Goal: Information Seeking & Learning: Check status

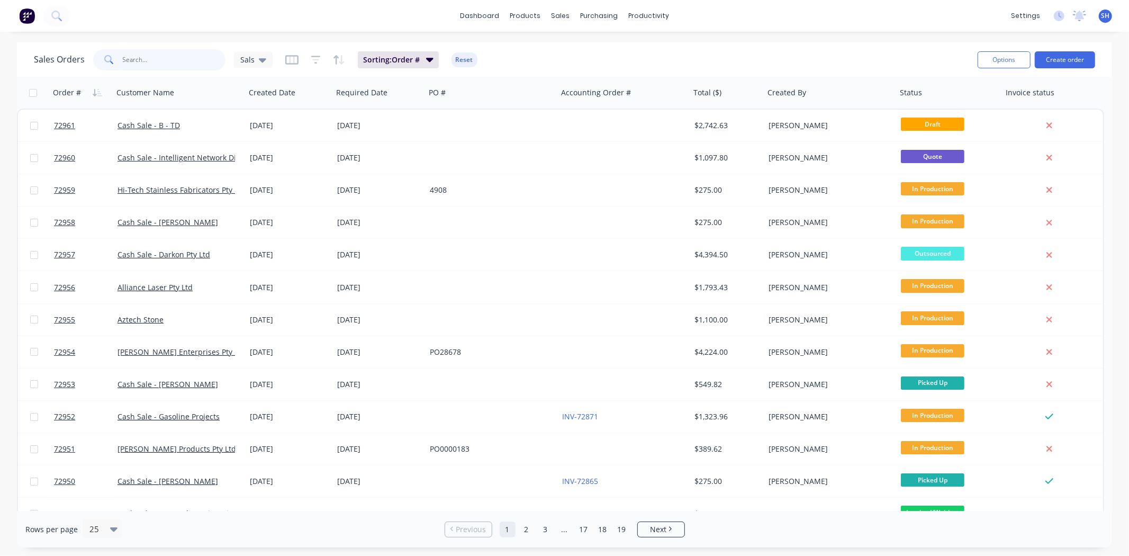
click at [149, 65] on input "text" at bounding box center [174, 59] width 103 height 21
type input "zeal"
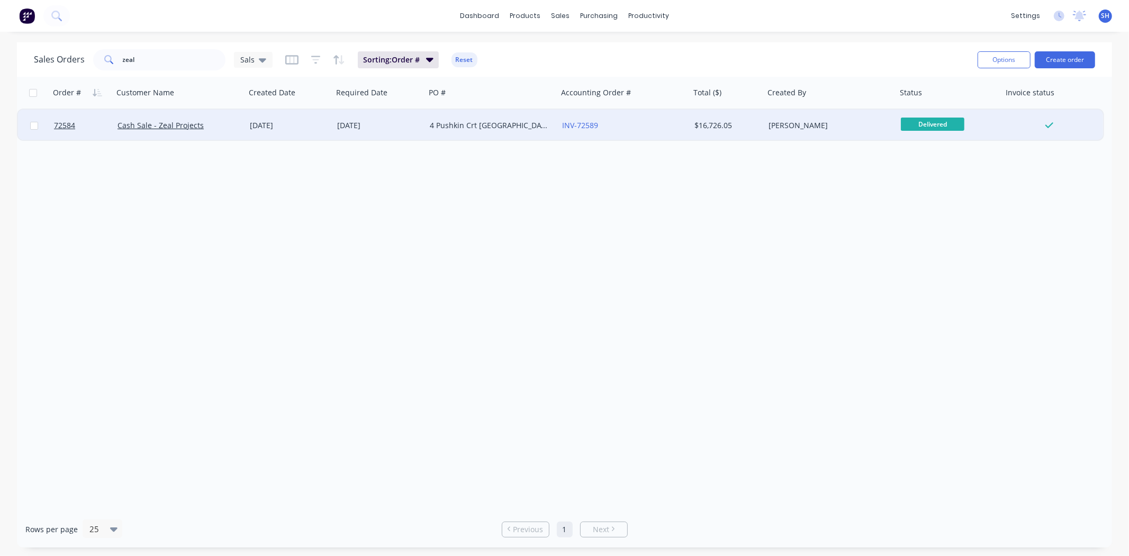
click at [316, 131] on div "21 Jul 2025" at bounding box center [289, 126] width 87 height 32
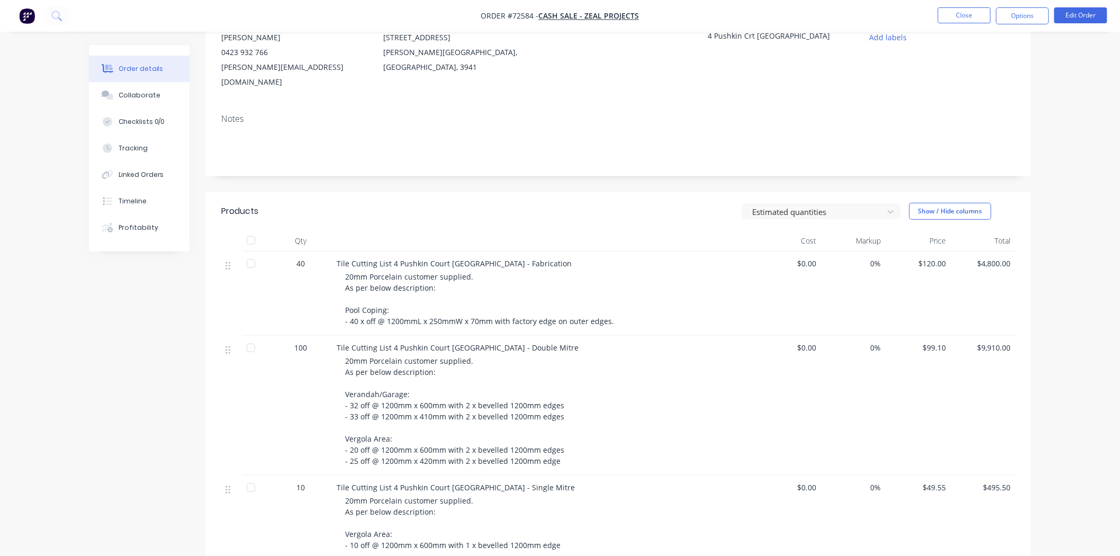
scroll to position [117, 0]
drag, startPoint x: 355, startPoint y: 245, endPoint x: 487, endPoint y: 295, distance: 141.0
click at [484, 294] on div "Tile Cutting List 4 Pushkin Court Doncaster East - Fabrication 20mm Porcelain c…" at bounding box center [543, 293] width 423 height 84
click at [487, 295] on div "20mm Porcelain customer supplied. As per below description: Pool Coping: - 40 x…" at bounding box center [548, 298] width 406 height 56
drag, startPoint x: 404, startPoint y: 251, endPoint x: 467, endPoint y: 286, distance: 72.7
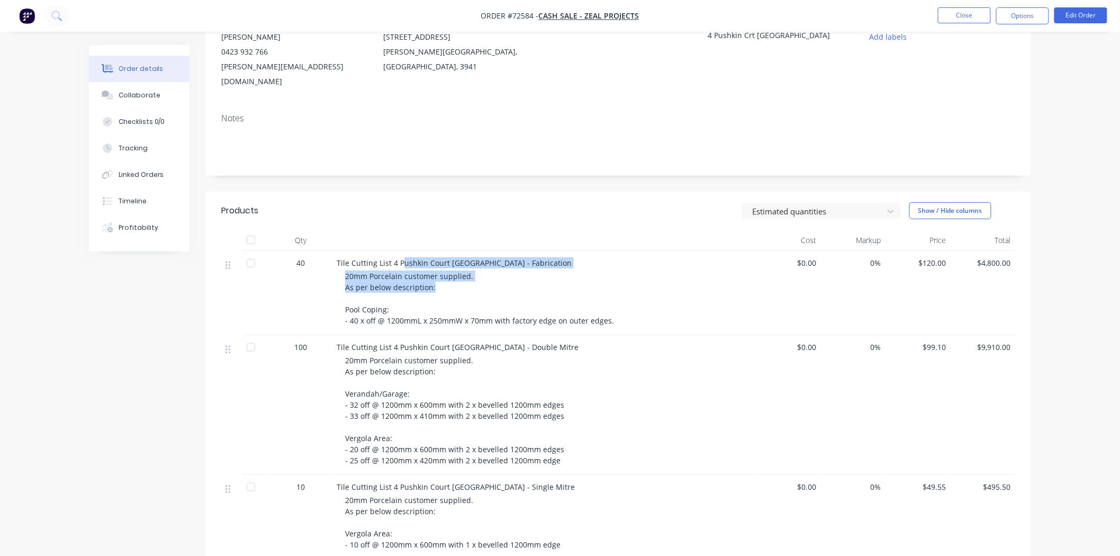
click at [467, 286] on div "Tile Cutting List 4 Pushkin Court Doncaster East - Fabrication 20mm Porcelain c…" at bounding box center [543, 293] width 423 height 84
click at [477, 289] on div "20mm Porcelain customer supplied. As per below description: Pool Coping: - 40 x…" at bounding box center [548, 298] width 406 height 56
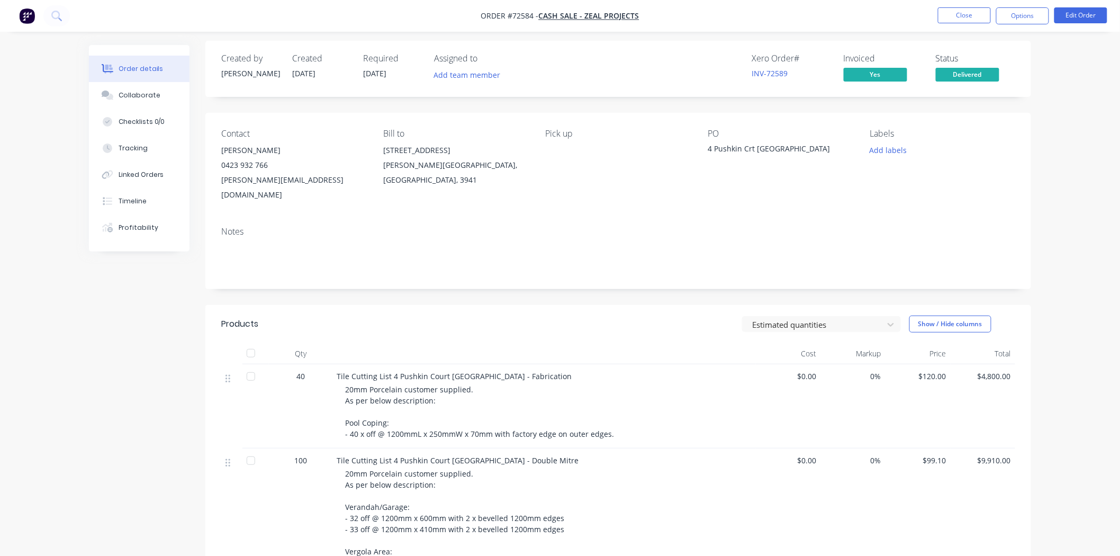
scroll to position [0, 0]
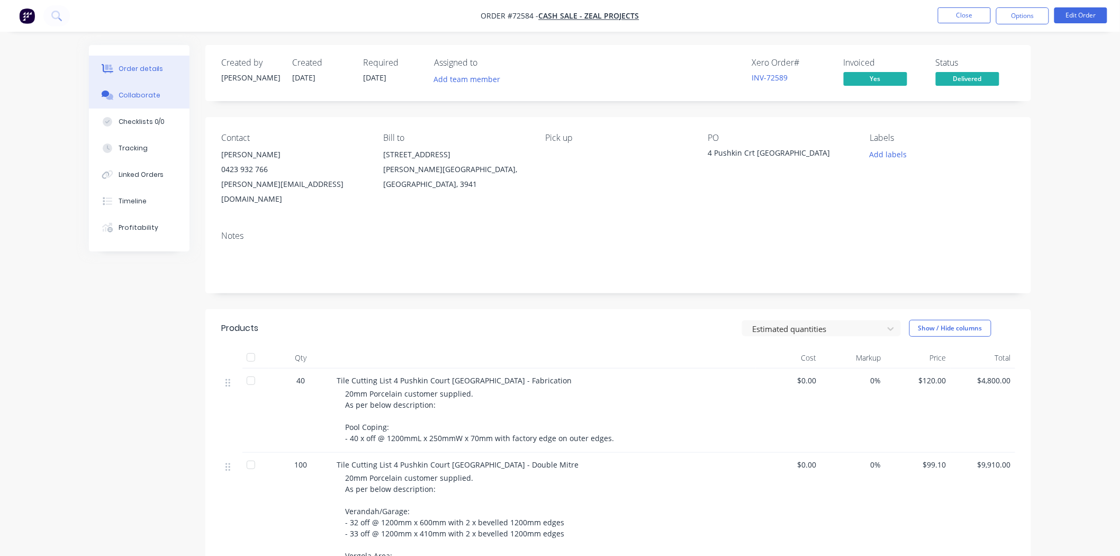
click at [120, 94] on div "Collaborate" at bounding box center [140, 95] width 42 height 10
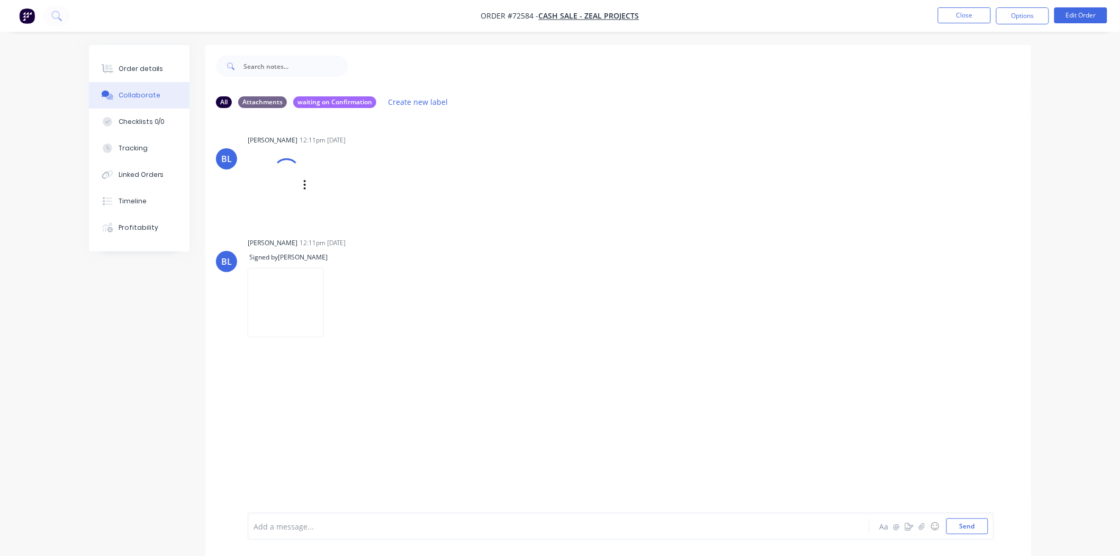
click at [290, 186] on div at bounding box center [274, 185] width 52 height 70
click at [276, 211] on img at bounding box center [286, 196] width 76 height 69
click at [959, 13] on button "Close" at bounding box center [964, 15] width 53 height 16
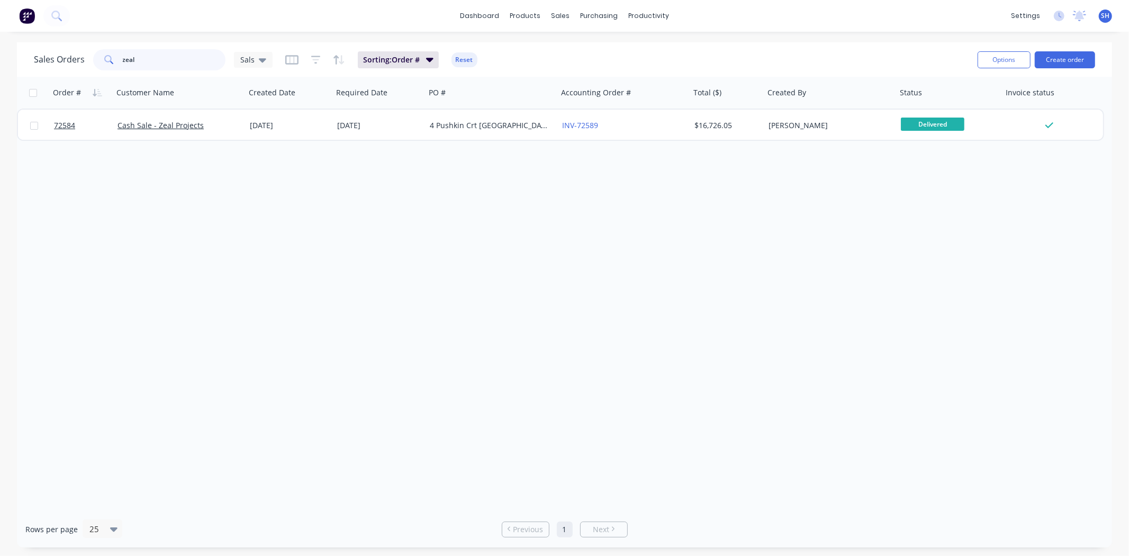
drag, startPoint x: 170, startPoint y: 65, endPoint x: 97, endPoint y: 62, distance: 72.5
click at [97, 62] on div "zeal" at bounding box center [159, 59] width 132 height 21
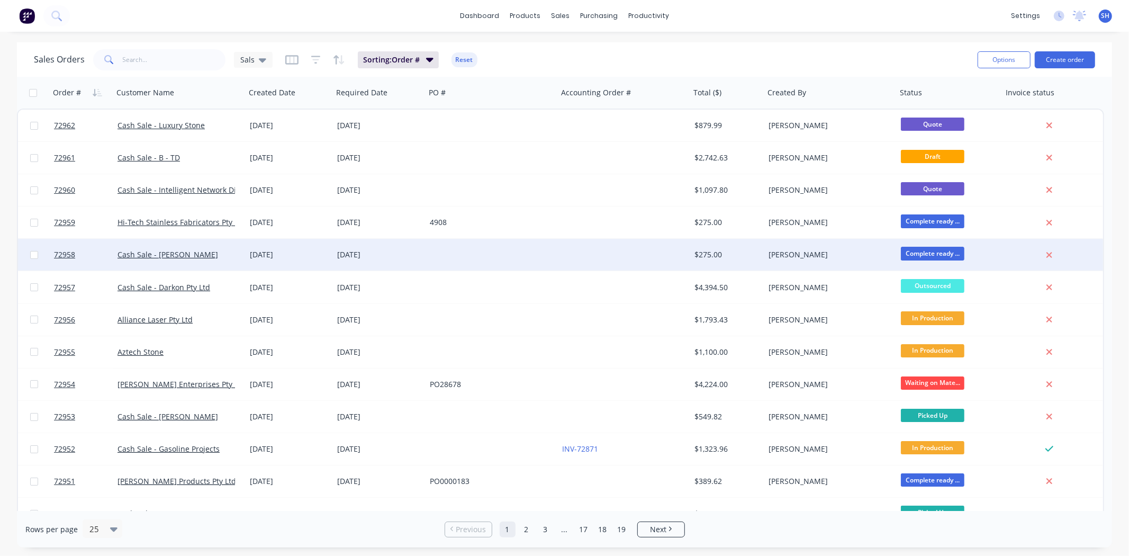
click at [388, 257] on div "[DATE]" at bounding box center [379, 254] width 84 height 11
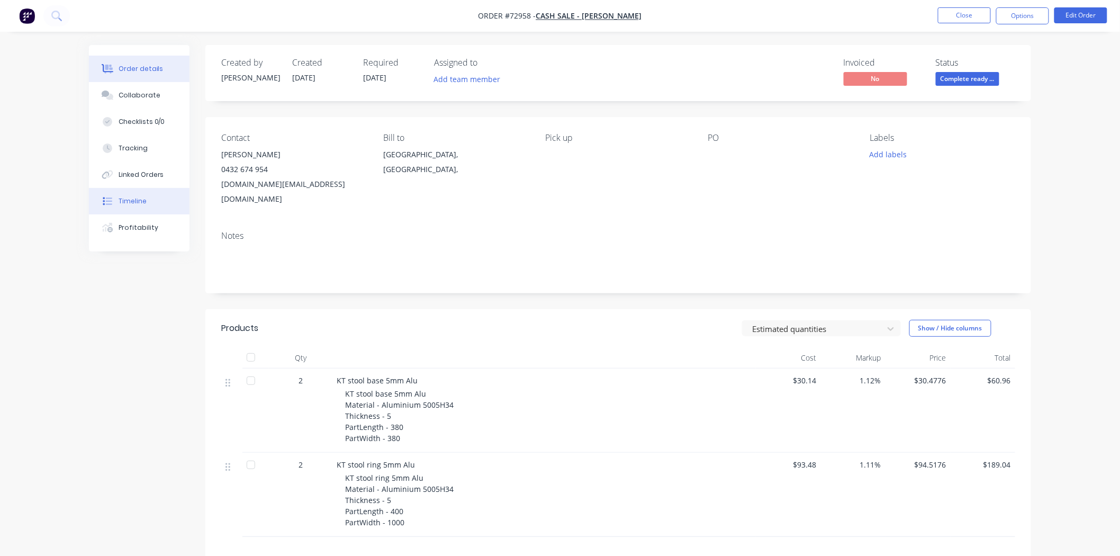
click at [123, 201] on div "Timeline" at bounding box center [133, 201] width 28 height 10
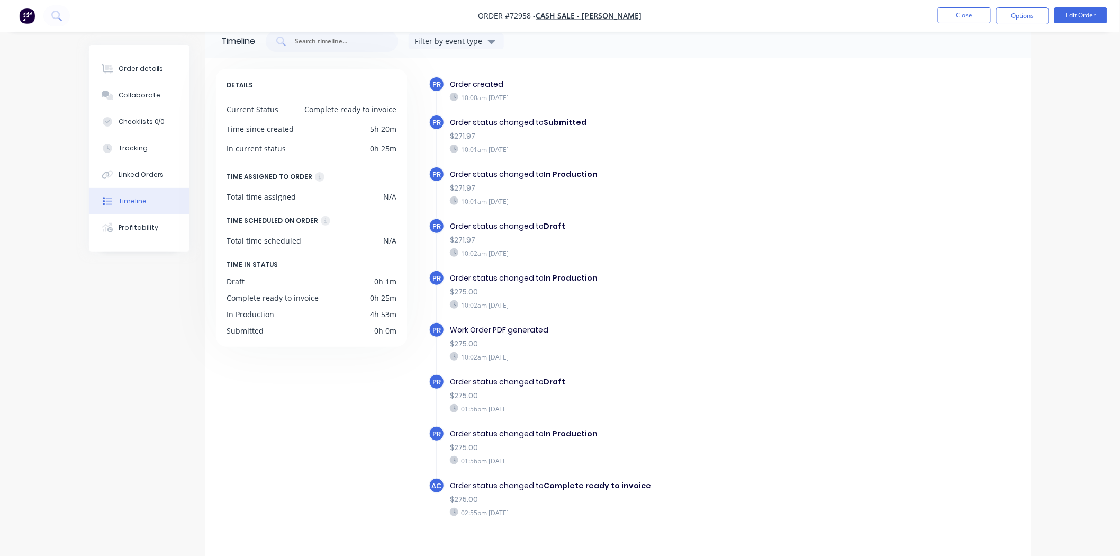
scroll to position [32, 0]
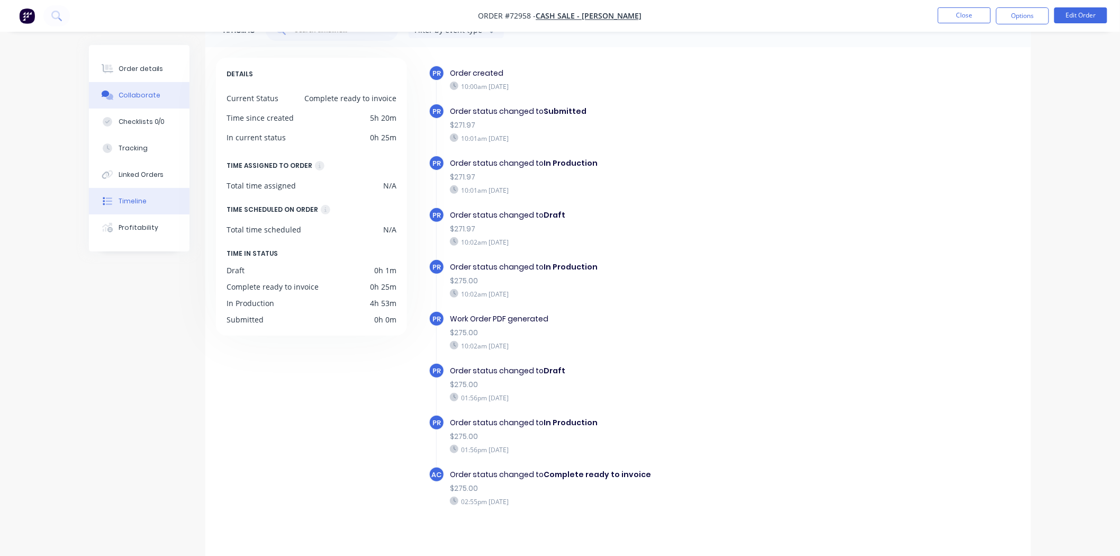
click at [129, 95] on div "Collaborate" at bounding box center [140, 95] width 42 height 10
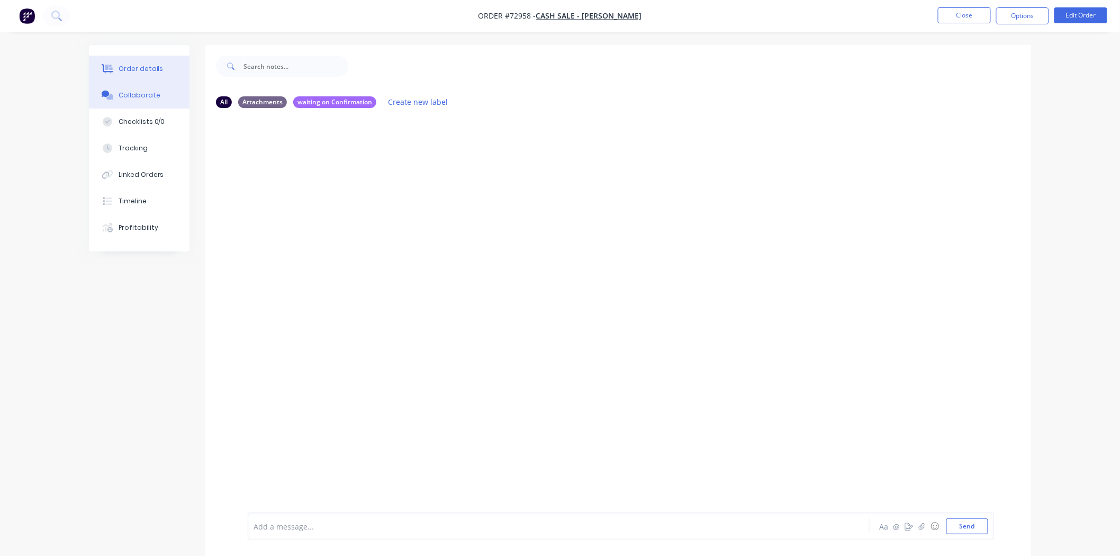
click at [134, 72] on div "Order details" at bounding box center [141, 69] width 45 height 10
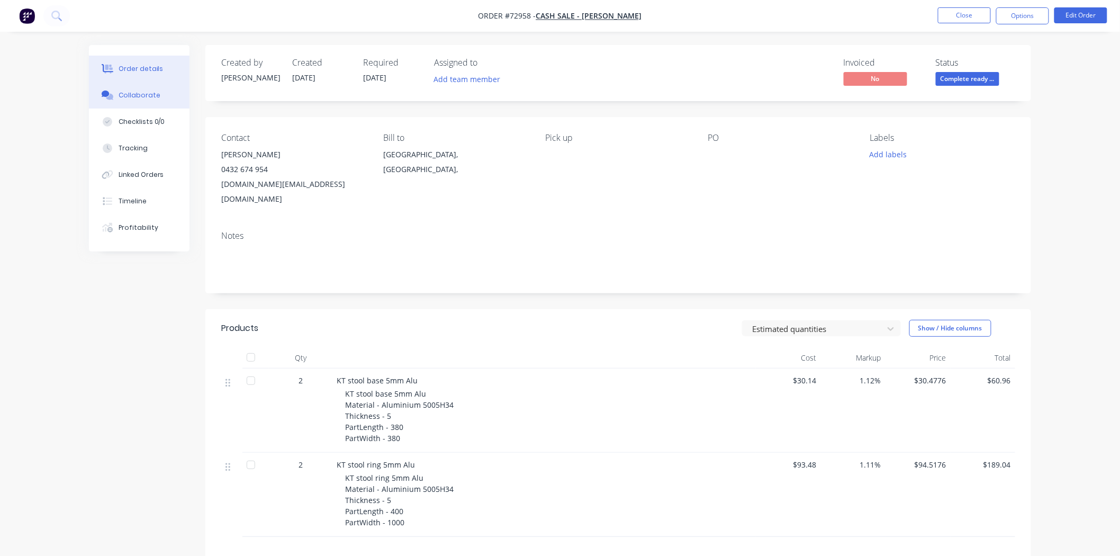
click at [142, 102] on button "Collaborate" at bounding box center [139, 95] width 101 height 26
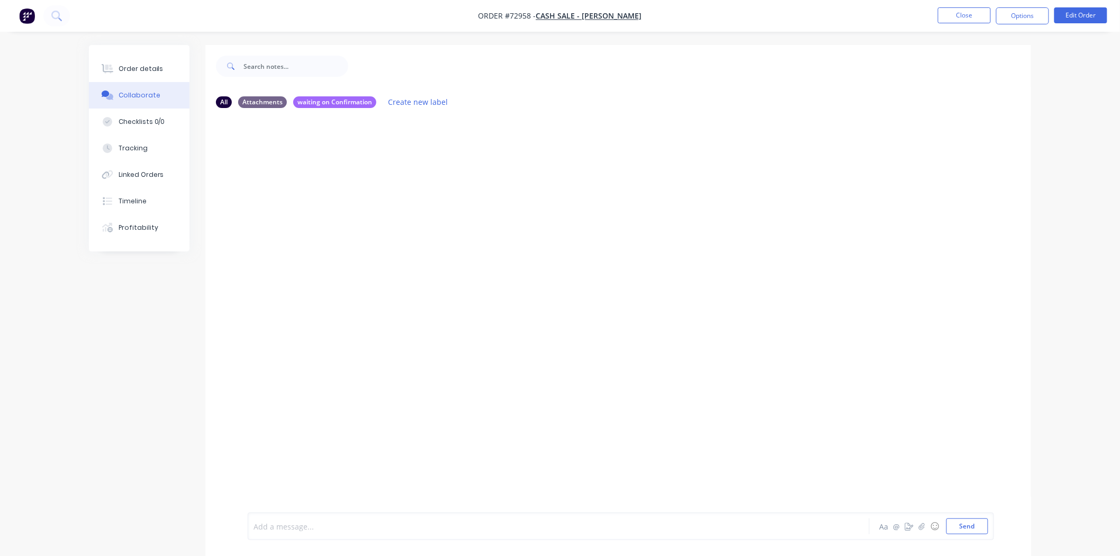
click at [326, 521] on div at bounding box center [529, 526] width 550 height 11
click at [318, 500] on div "@pa Aa @ ☺ Send" at bounding box center [617, 525] width 825 height 59
click at [312, 521] on div "@pa" at bounding box center [529, 526] width 550 height 11
drag, startPoint x: 498, startPoint y: 525, endPoint x: 486, endPoint y: 528, distance: 12.5
click at [486, 528] on span "is this an urgent one? saw it was put through today and due today" at bounding box center [445, 526] width 243 height 10
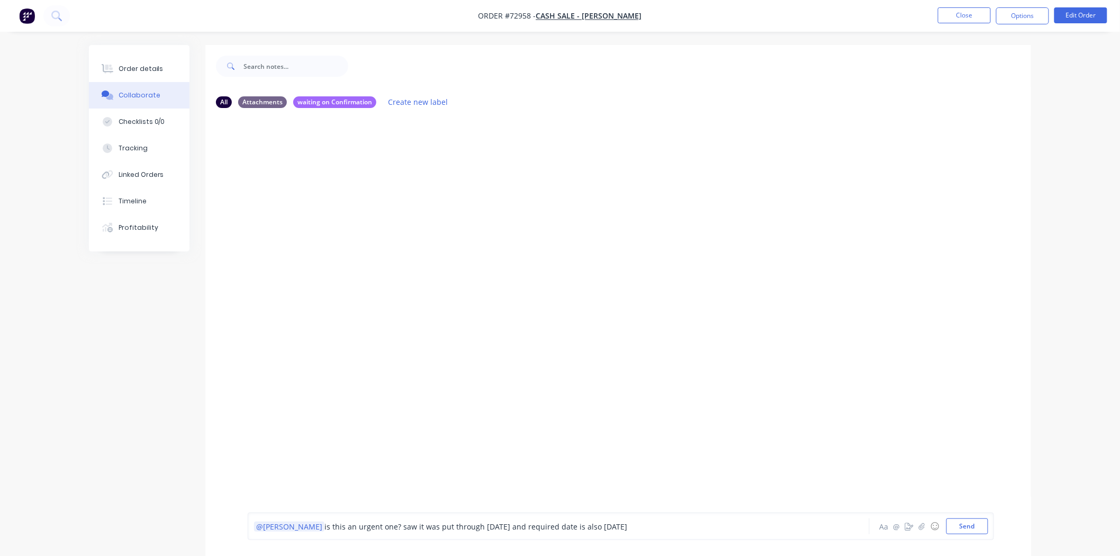
click at [614, 526] on div "@Patrick is this an urgent one? saw it was put through today and required date …" at bounding box center [529, 526] width 550 height 11
click at [958, 530] on button "Send" at bounding box center [967, 526] width 42 height 16
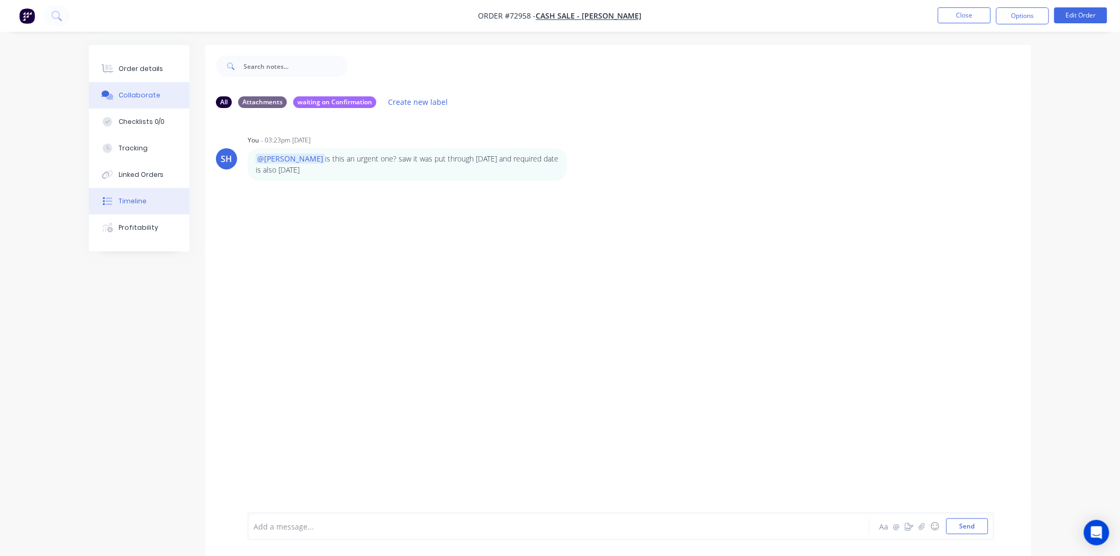
click at [135, 199] on div "Timeline" at bounding box center [133, 201] width 28 height 10
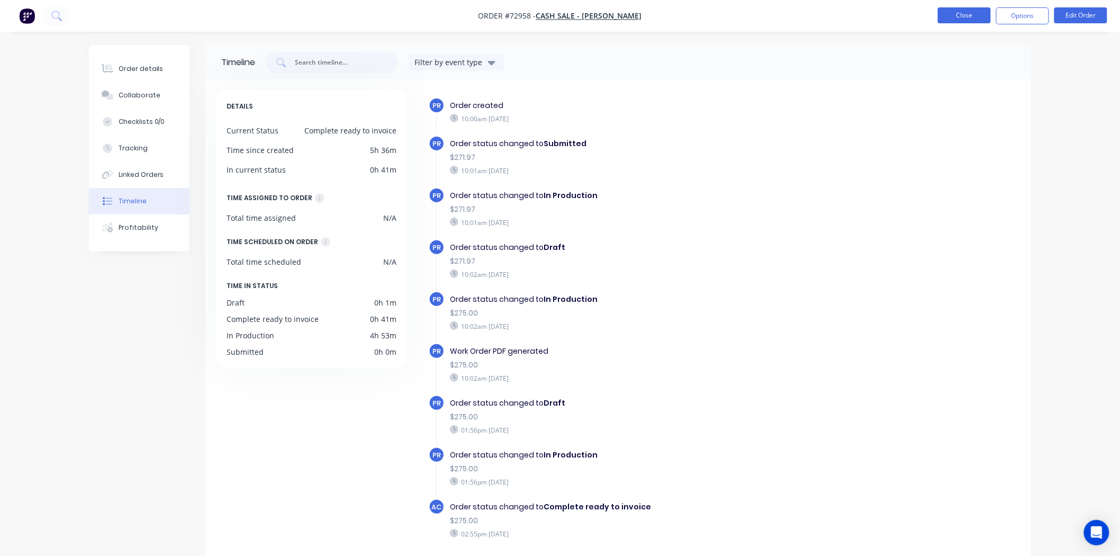
click at [954, 18] on button "Close" at bounding box center [964, 15] width 53 height 16
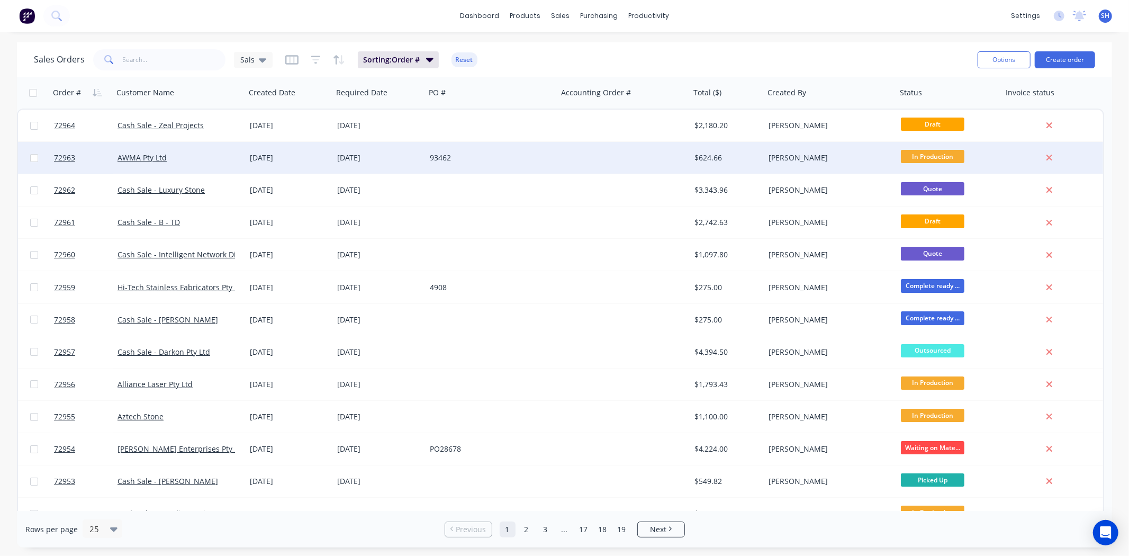
click at [450, 164] on div "93462" at bounding box center [491, 158] width 132 height 32
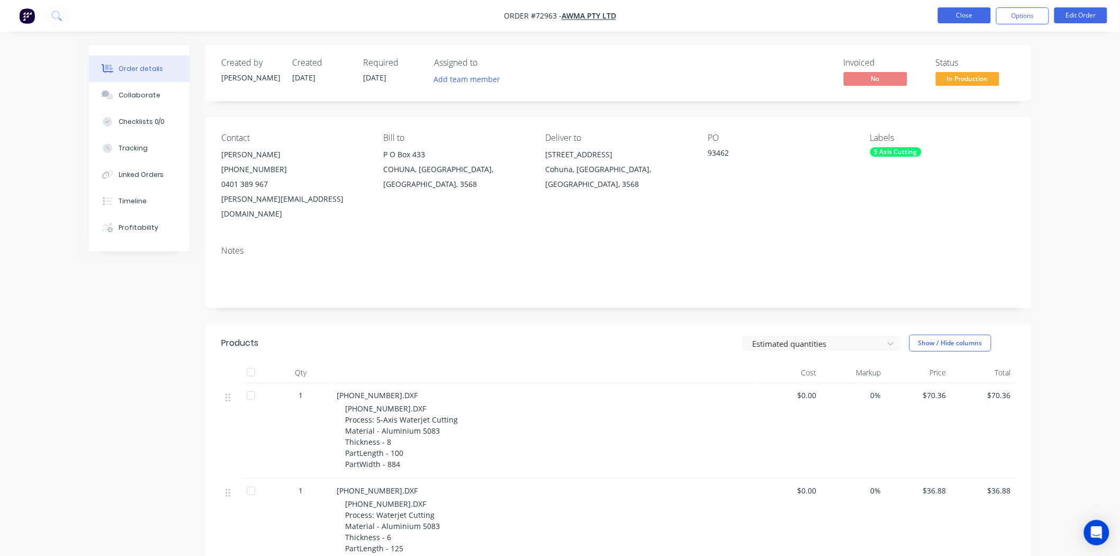
click at [960, 18] on button "Close" at bounding box center [964, 15] width 53 height 16
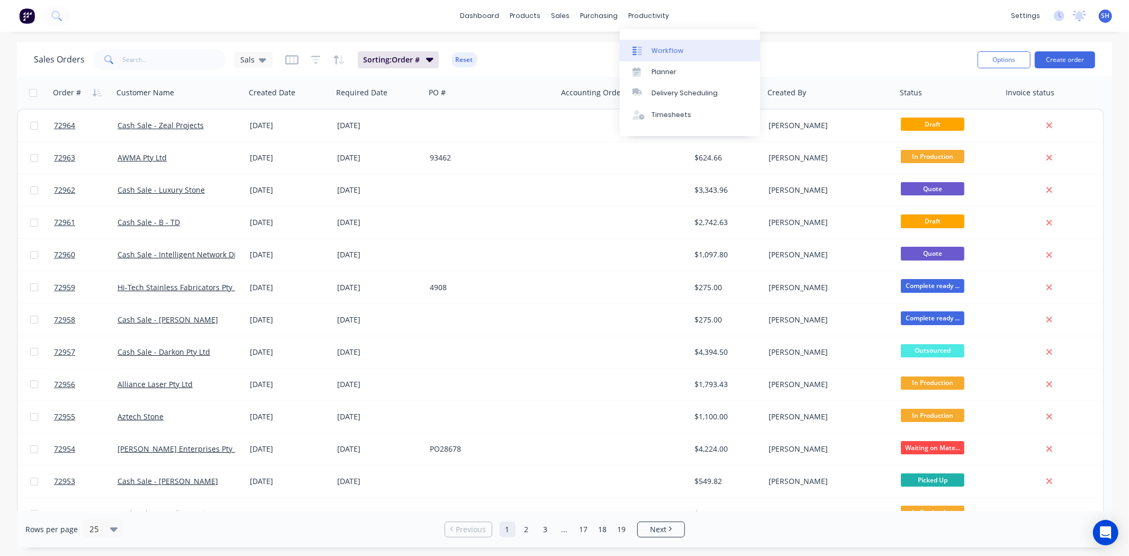
click at [664, 44] on link "Workflow" at bounding box center [690, 50] width 140 height 21
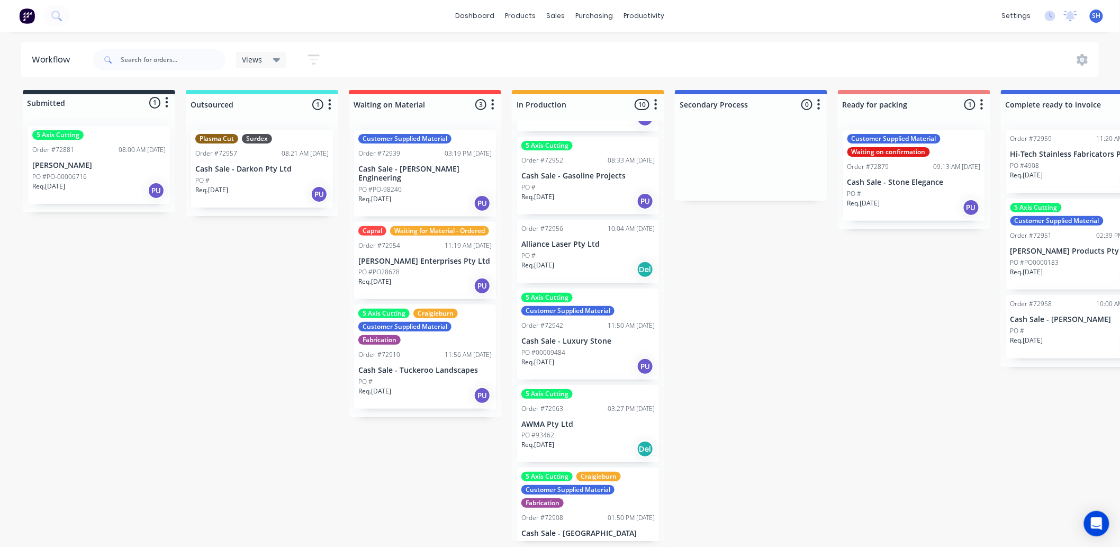
scroll to position [496, 0]
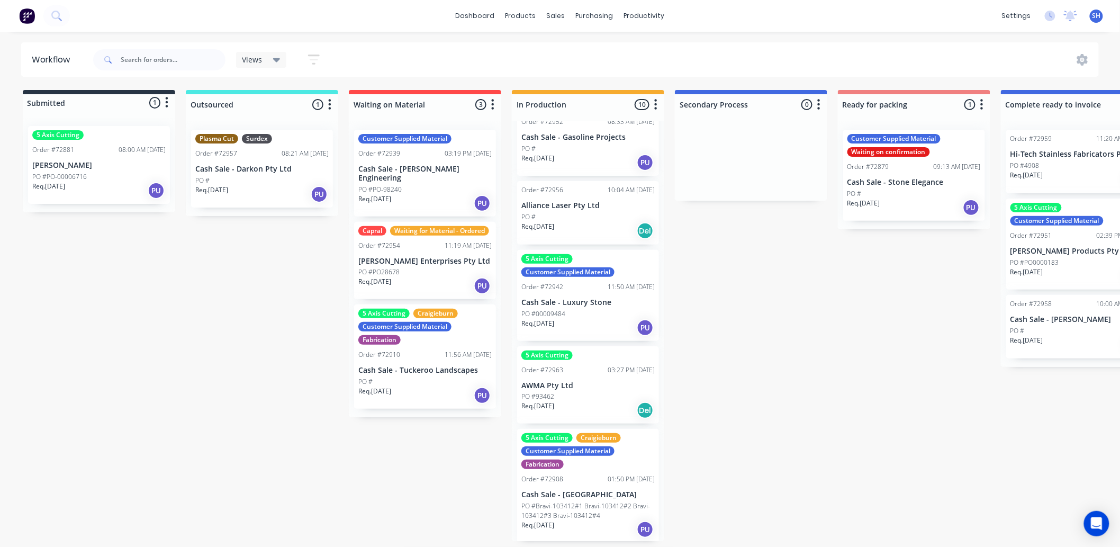
click at [847, 447] on div "Submitted 1 Status colour #273444 hex #273444 Save Cancel Summaries Total order…" at bounding box center [951, 315] width 1918 height 451
click at [584, 381] on p "AWMA Pty Ltd" at bounding box center [587, 385] width 133 height 9
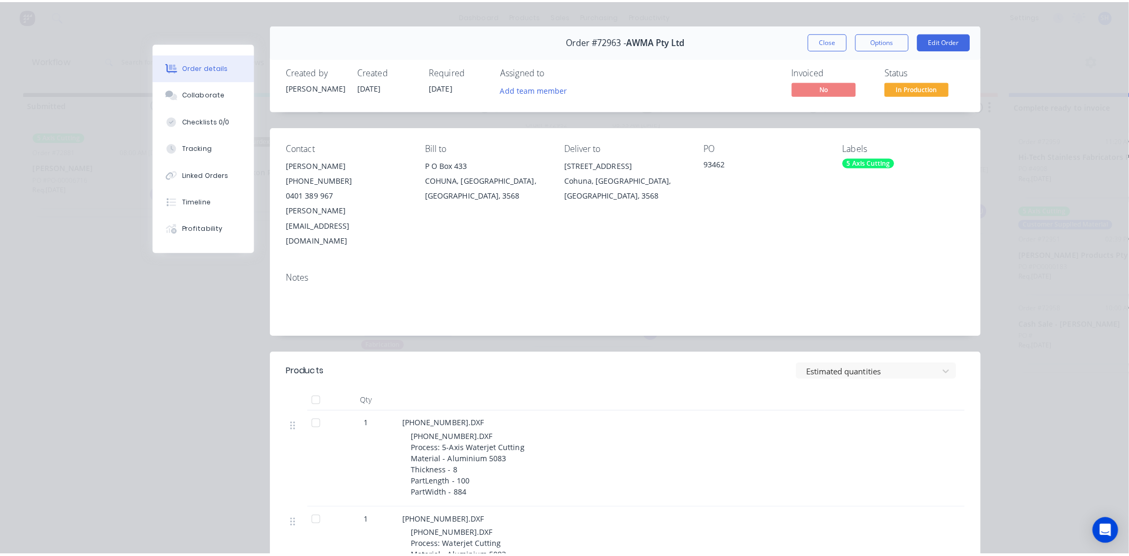
scroll to position [0, 0]
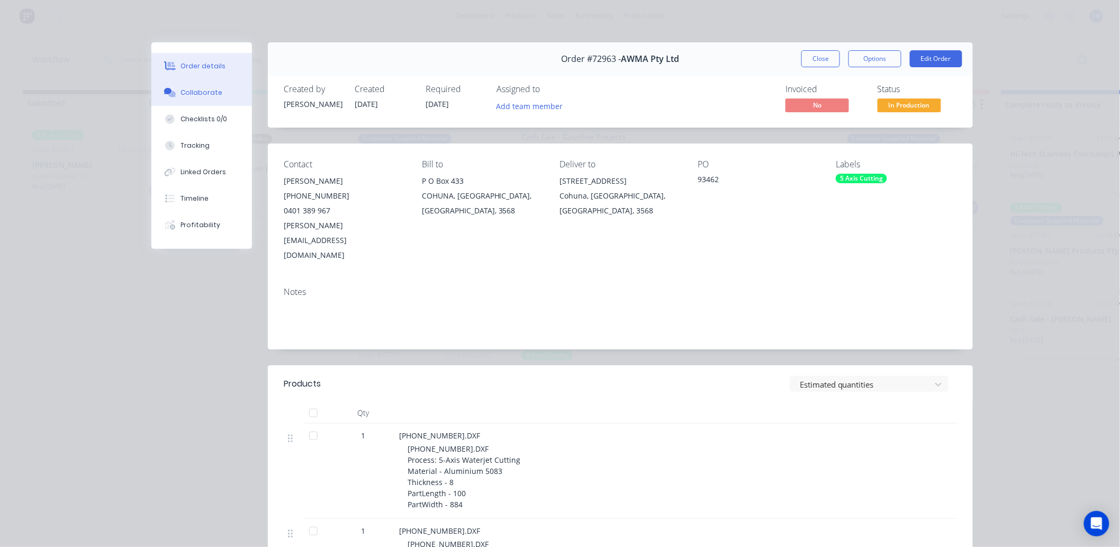
click at [194, 96] on div "Collaborate" at bounding box center [202, 93] width 42 height 10
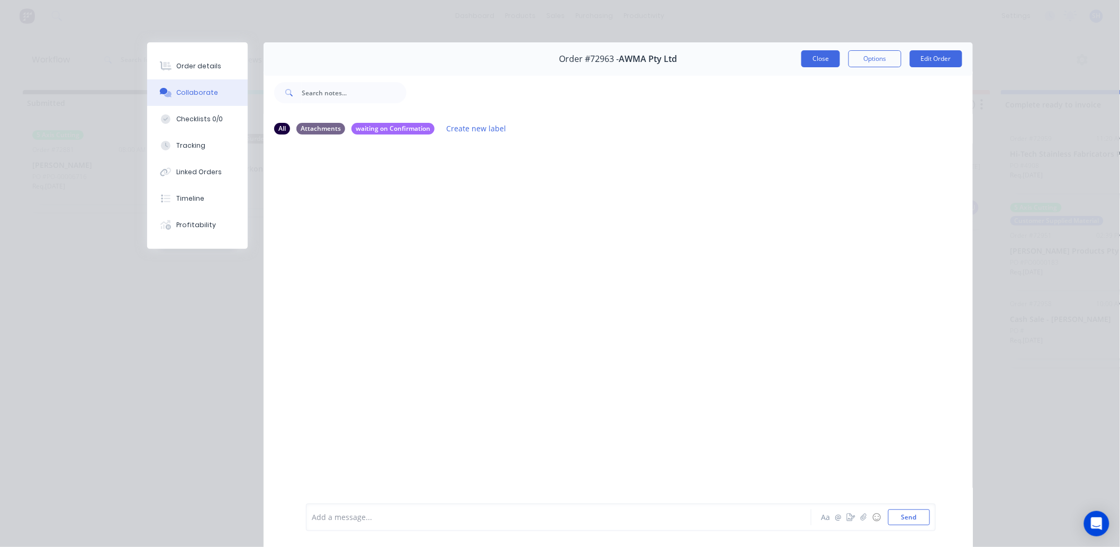
click at [802, 60] on button "Close" at bounding box center [820, 58] width 39 height 17
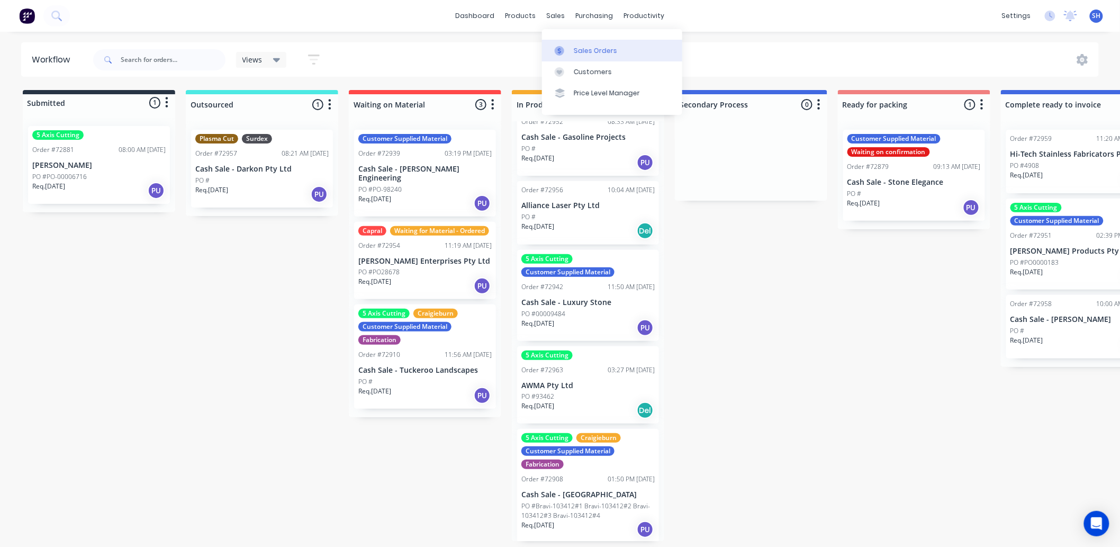
click at [577, 50] on div "Sales Orders" at bounding box center [595, 51] width 43 height 10
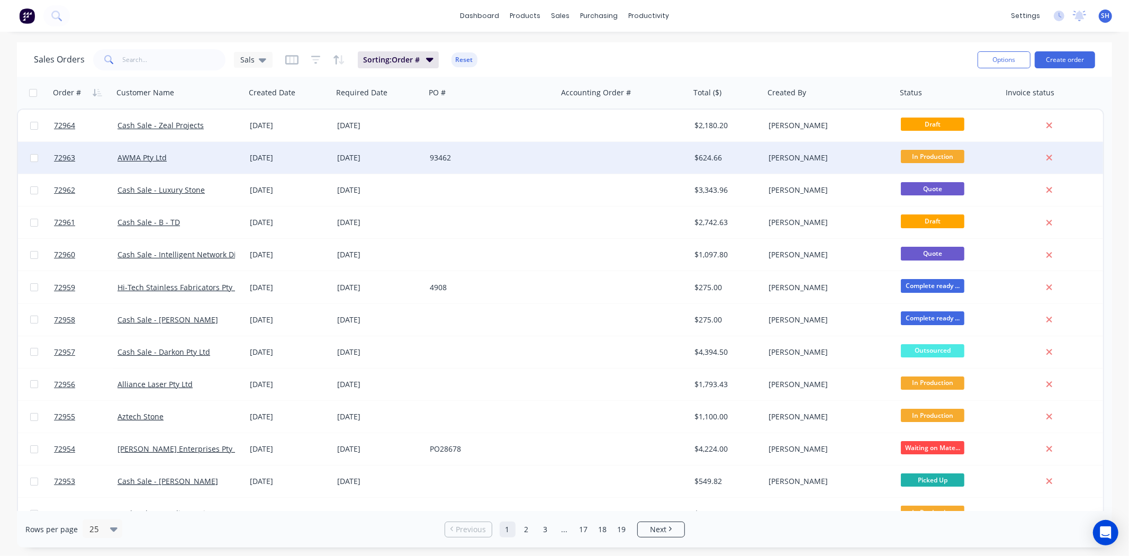
click at [483, 160] on div "93462" at bounding box center [488, 157] width 117 height 11
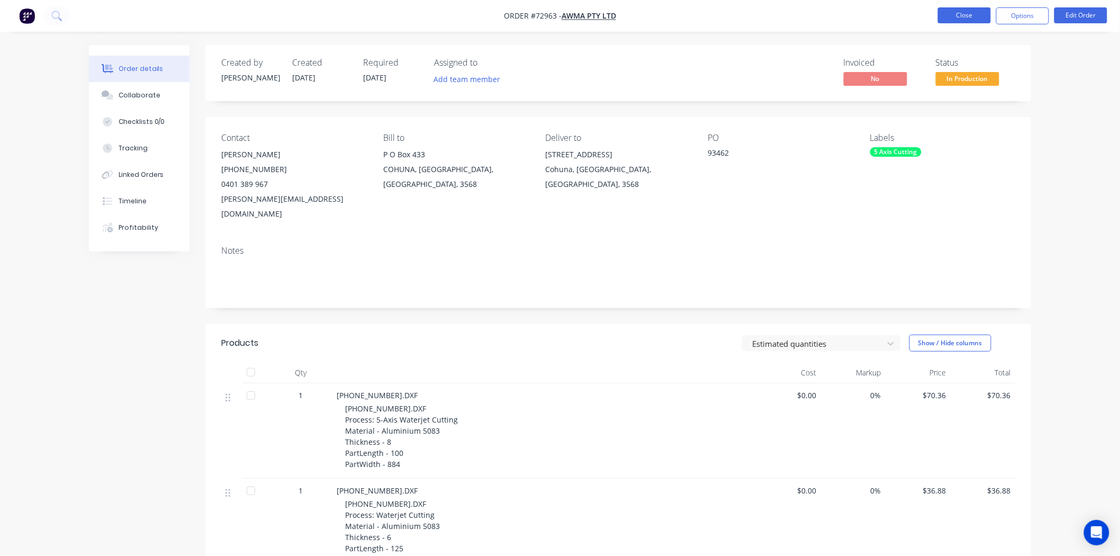
click at [956, 17] on button "Close" at bounding box center [964, 15] width 53 height 16
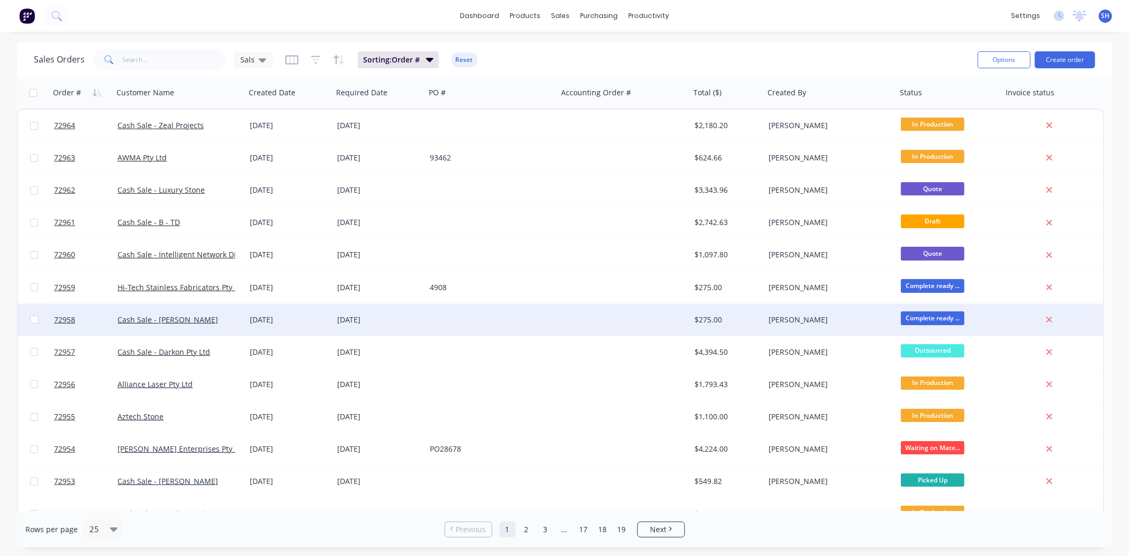
click at [443, 325] on div at bounding box center [491, 320] width 132 height 32
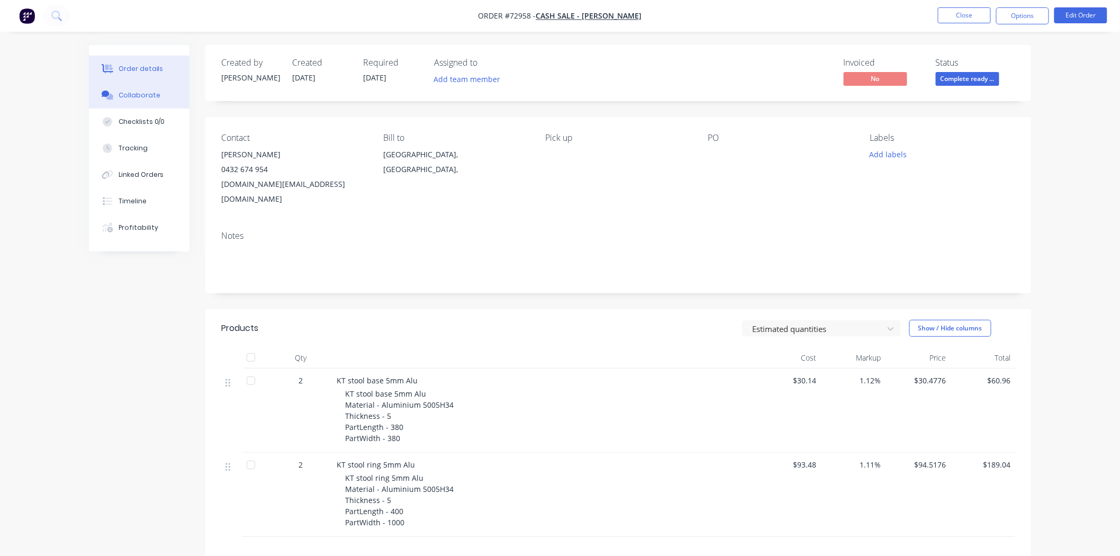
click at [132, 92] on div "Collaborate" at bounding box center [140, 95] width 42 height 10
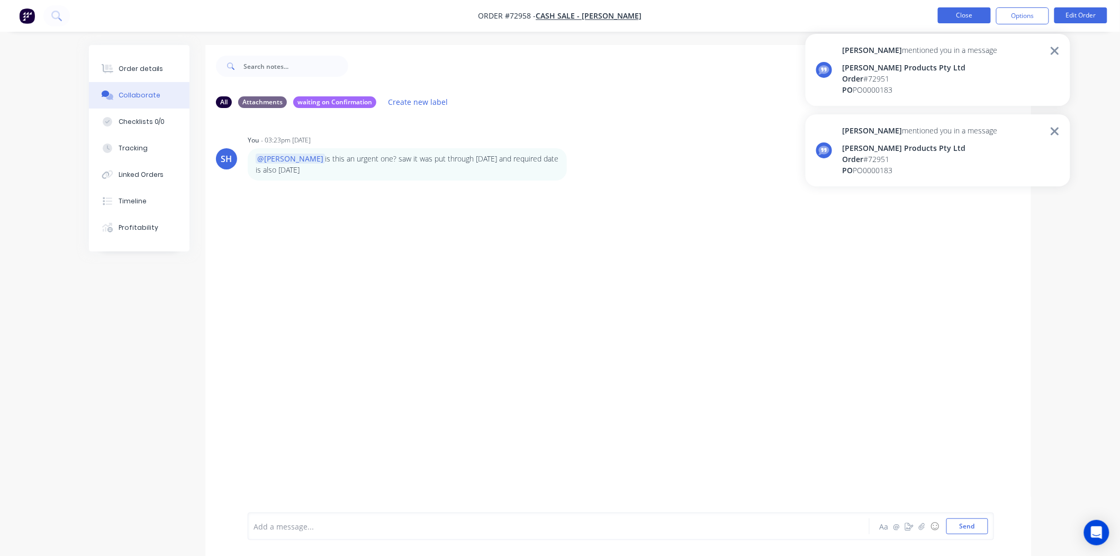
click at [963, 16] on button "Close" at bounding box center [964, 15] width 53 height 16
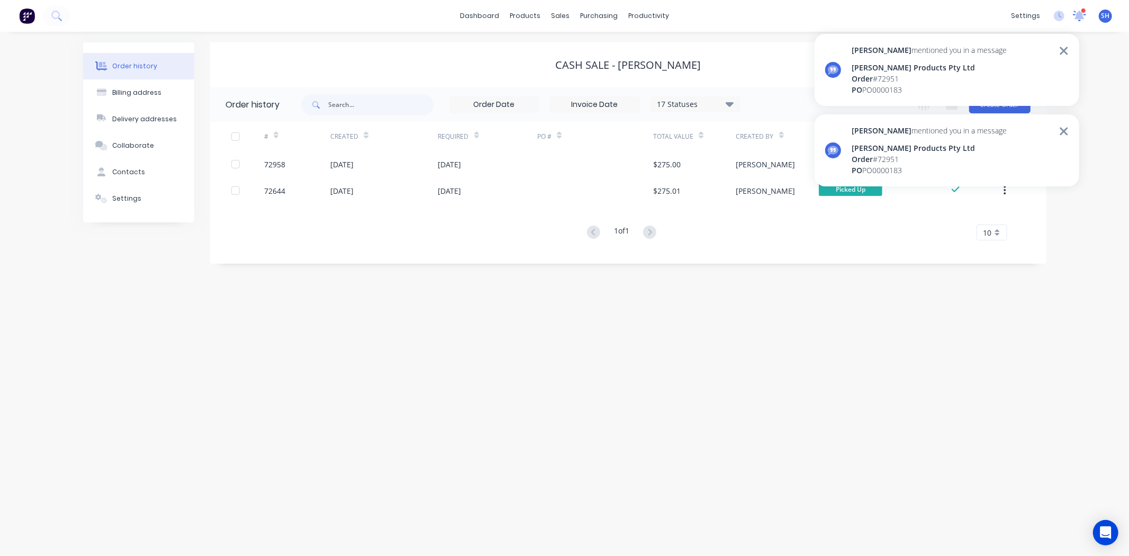
click at [1078, 20] on icon at bounding box center [1079, 16] width 15 height 12
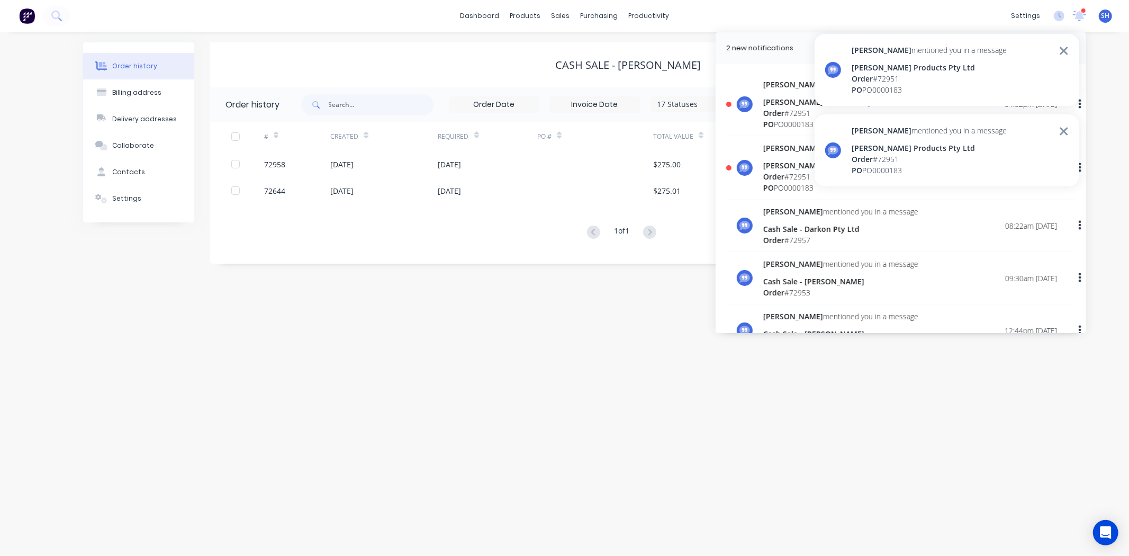
click at [780, 176] on span "Order" at bounding box center [773, 176] width 21 height 10
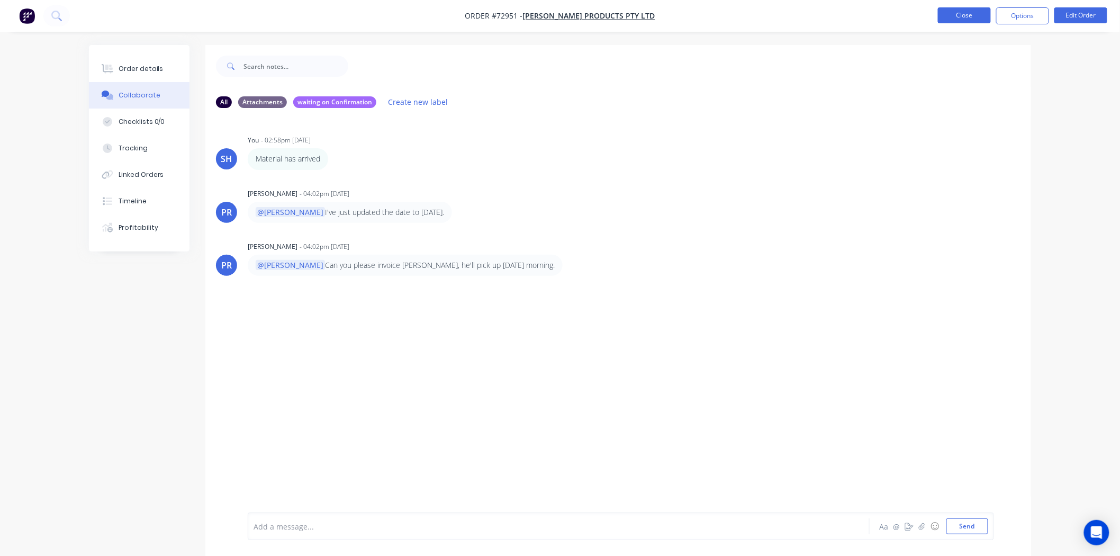
click at [944, 19] on button "Close" at bounding box center [964, 15] width 53 height 16
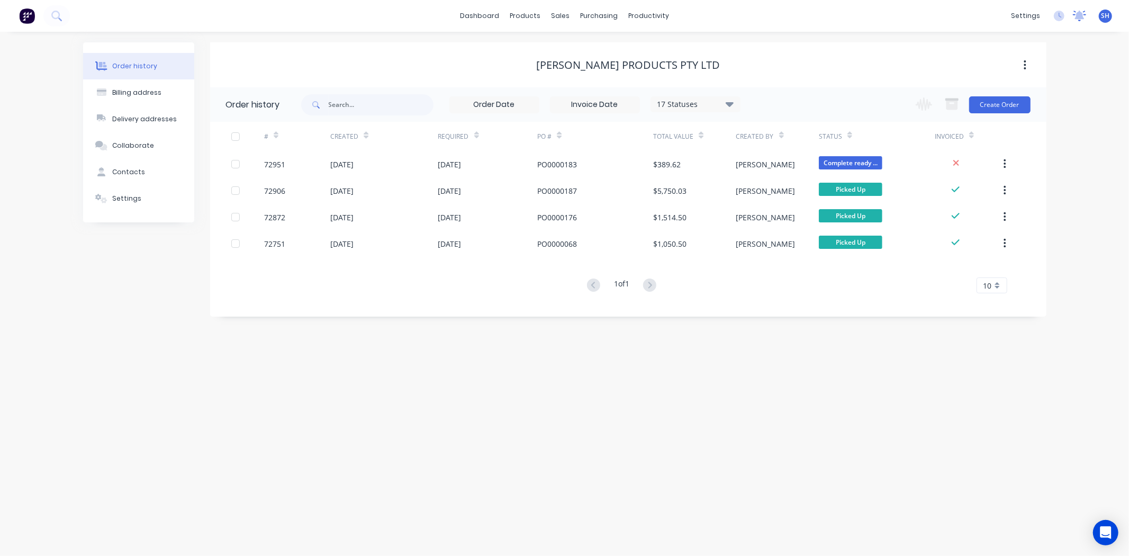
click at [1074, 19] on icon at bounding box center [1078, 16] width 13 height 11
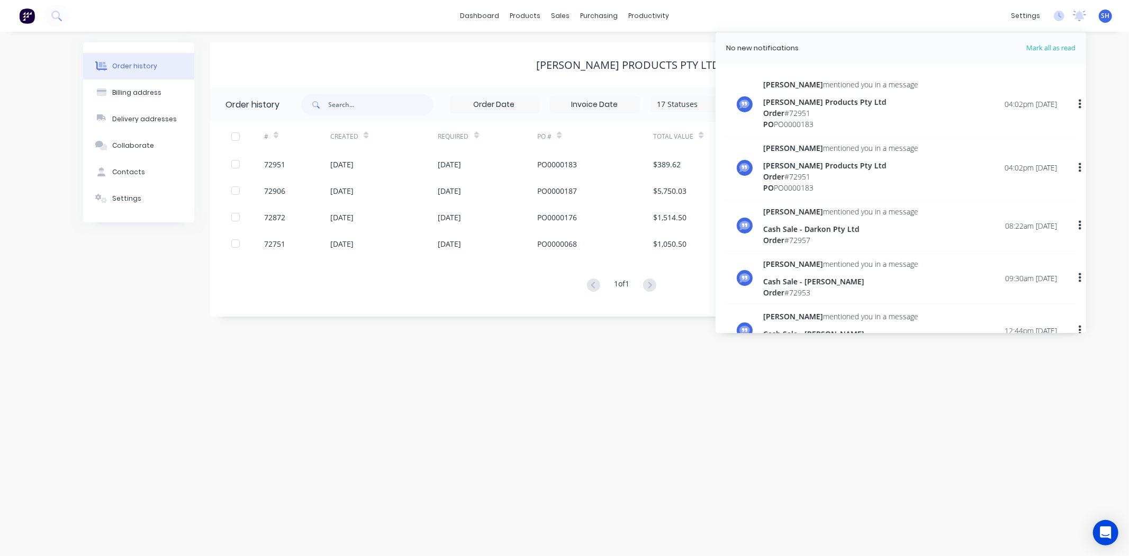
click at [832, 92] on div "Patrick mentioned you in a message Ulbrich Products Pty Ltd Order # 72951 PO PO…" at bounding box center [840, 104] width 155 height 51
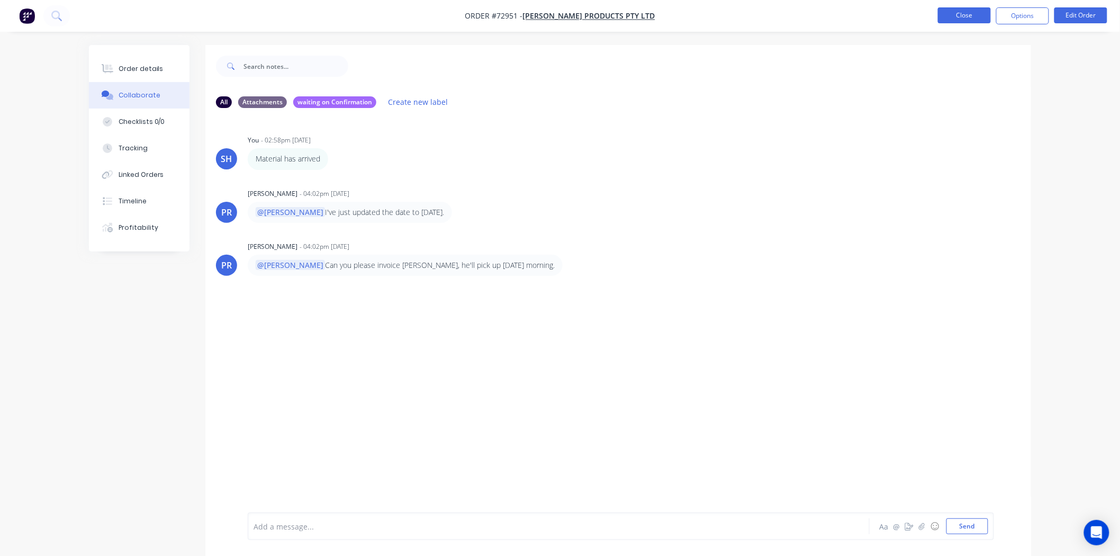
click at [949, 17] on button "Close" at bounding box center [964, 15] width 53 height 16
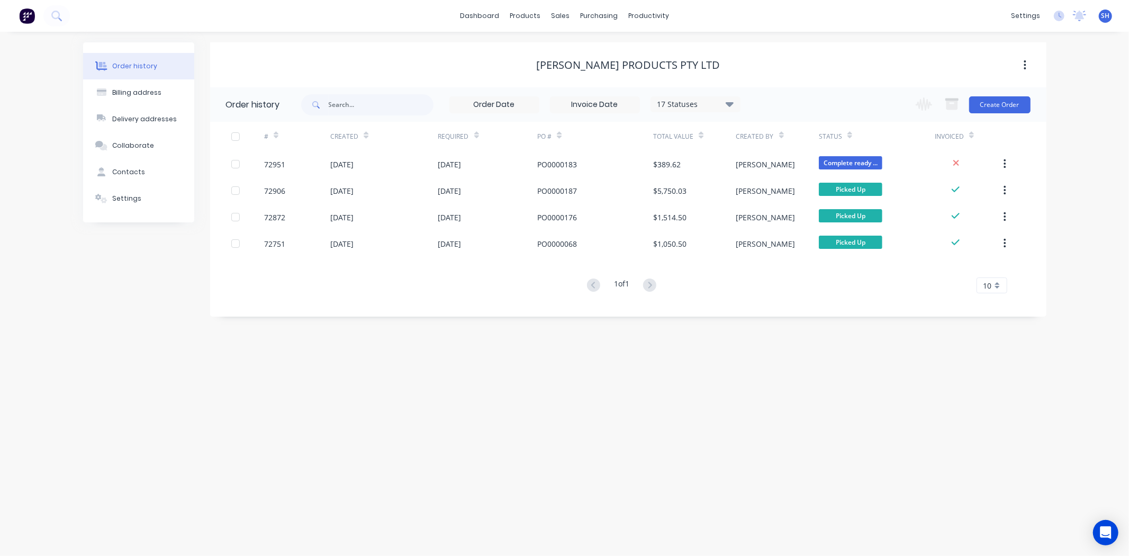
click at [1071, 17] on div "settings No new notifications Mark all as read Patrick mentioned you in a messa…" at bounding box center [1066, 16] width 123 height 16
click at [1073, 17] on icon at bounding box center [1078, 16] width 13 height 11
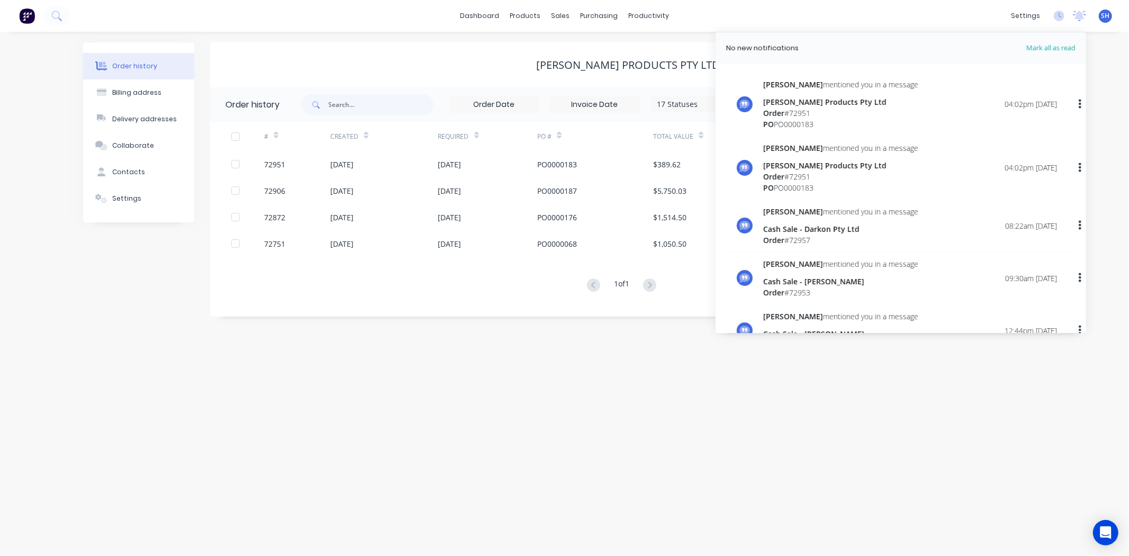
click at [847, 435] on div "Order history Billing address Delivery addresses Collaborate Contacts Settings …" at bounding box center [564, 294] width 1129 height 524
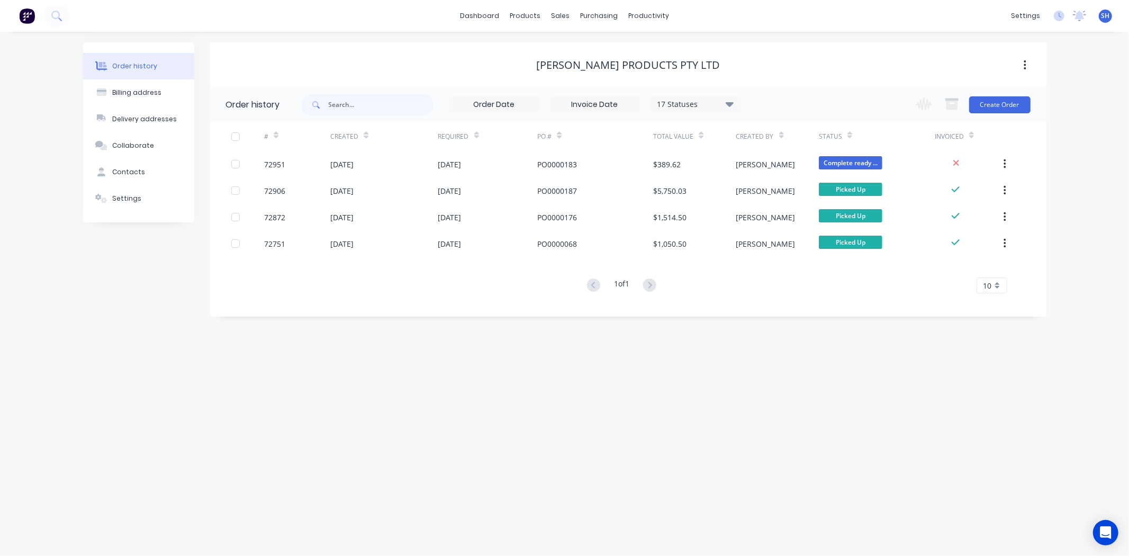
click at [139, 70] on div "Order history" at bounding box center [134, 66] width 45 height 10
drag, startPoint x: 139, startPoint y: 110, endPoint x: 139, endPoint y: 119, distance: 9.0
click at [139, 113] on button "Delivery addresses" at bounding box center [138, 119] width 111 height 26
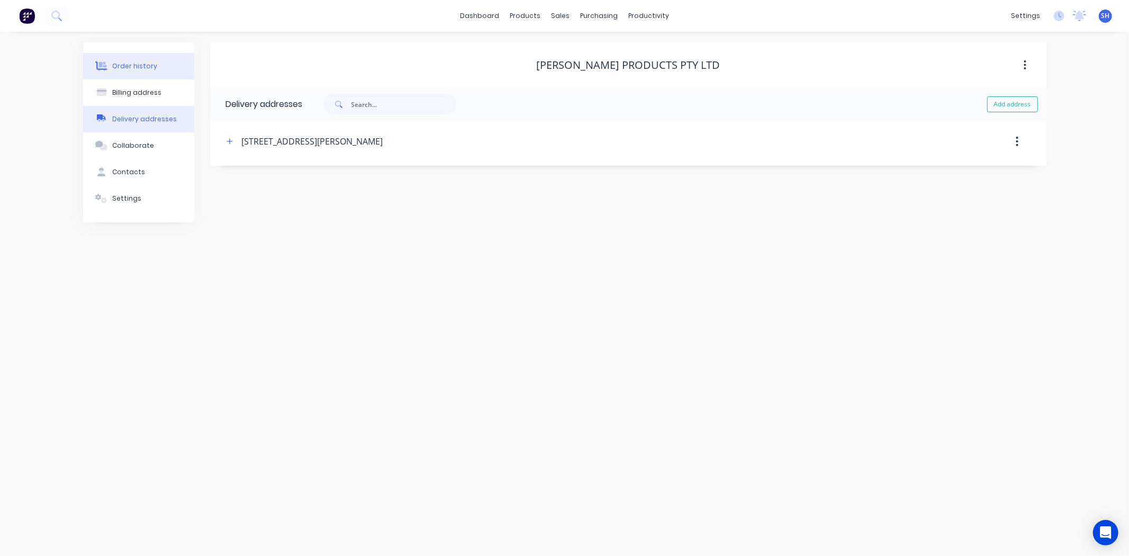
click at [149, 65] on div "Order history" at bounding box center [134, 66] width 45 height 10
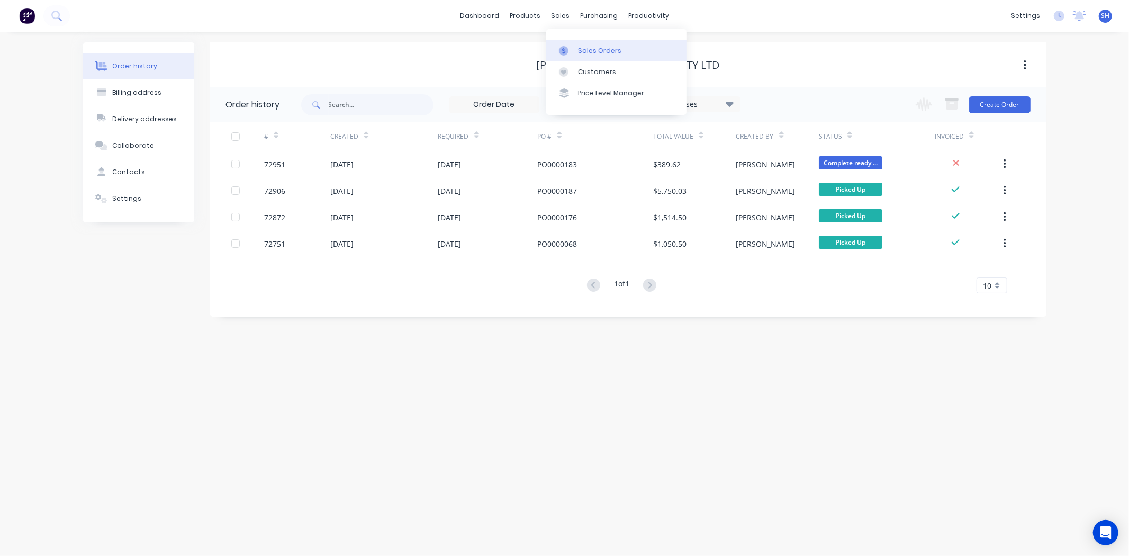
click at [583, 46] on div "Sales Orders" at bounding box center [599, 51] width 43 height 10
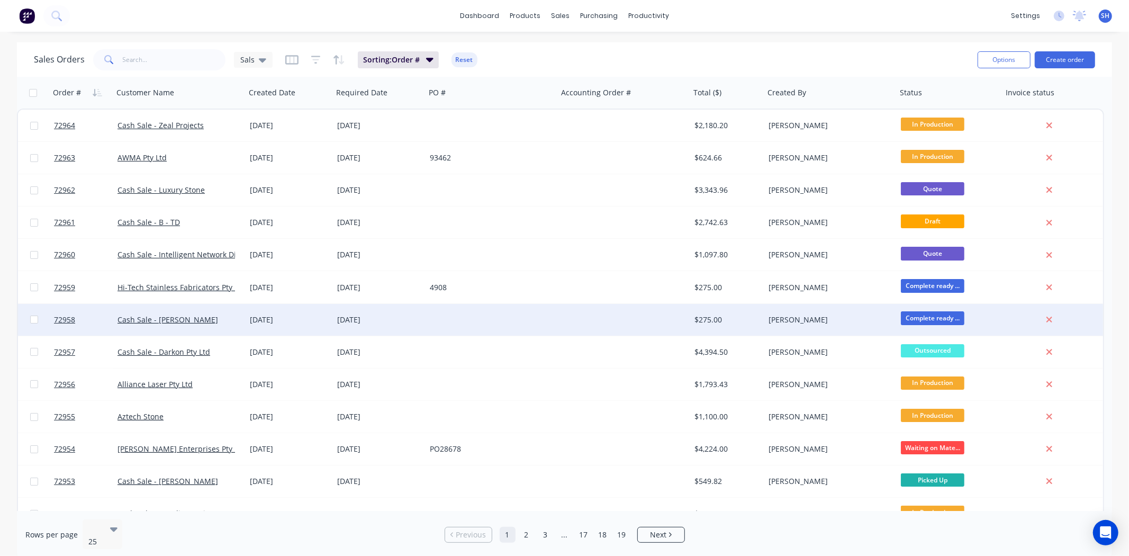
click at [398, 323] on div "[DATE]" at bounding box center [379, 319] width 84 height 11
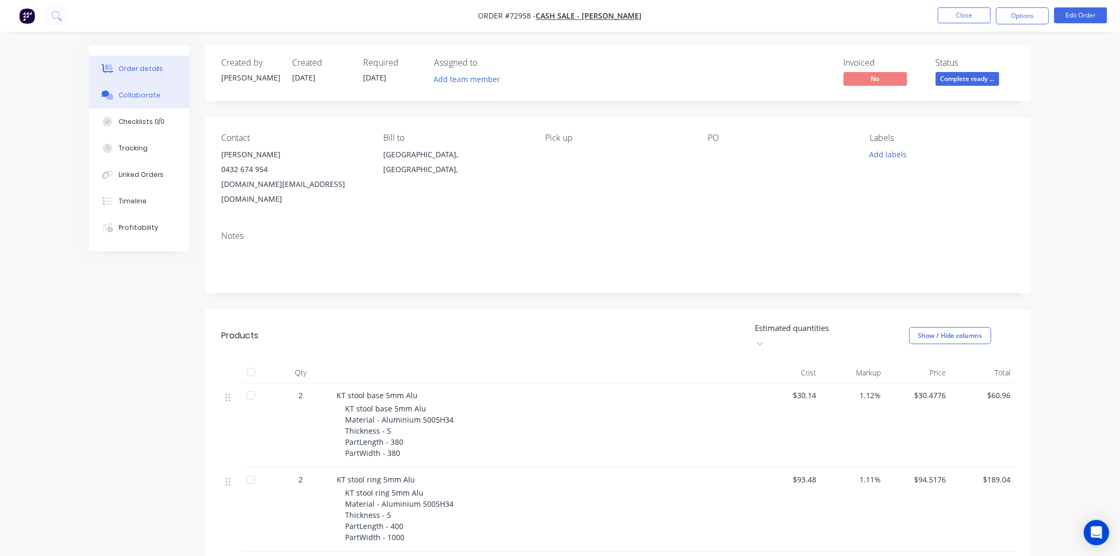
click at [154, 90] on div "Collaborate" at bounding box center [140, 95] width 42 height 10
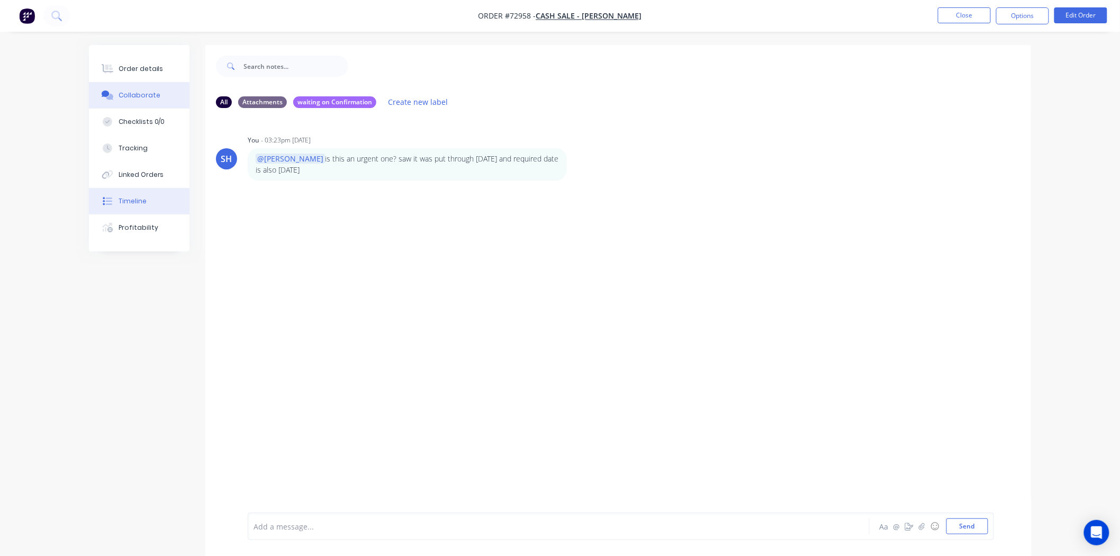
click at [136, 204] on div "Timeline" at bounding box center [133, 201] width 28 height 10
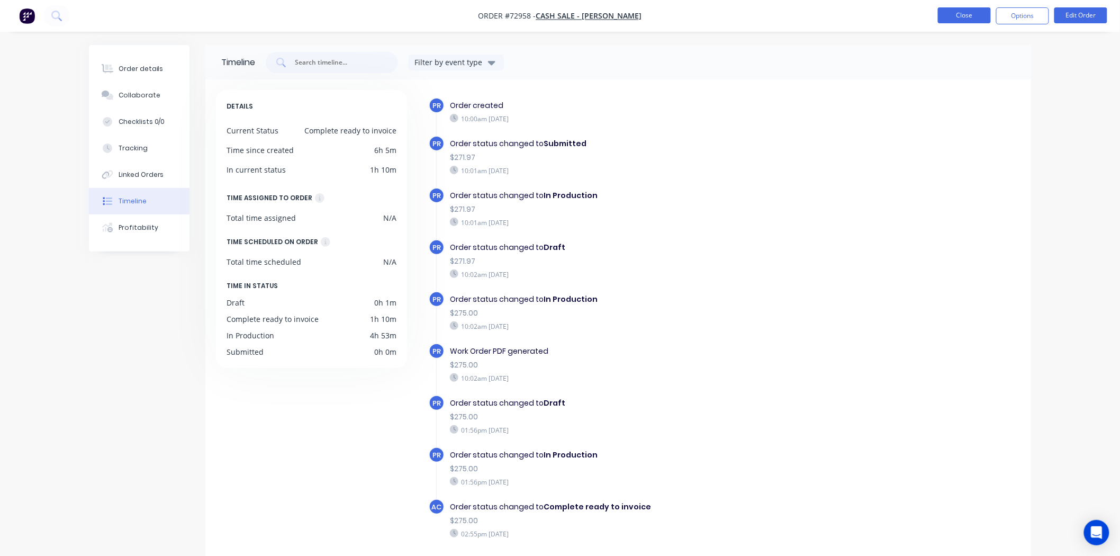
click at [959, 17] on button "Close" at bounding box center [964, 15] width 53 height 16
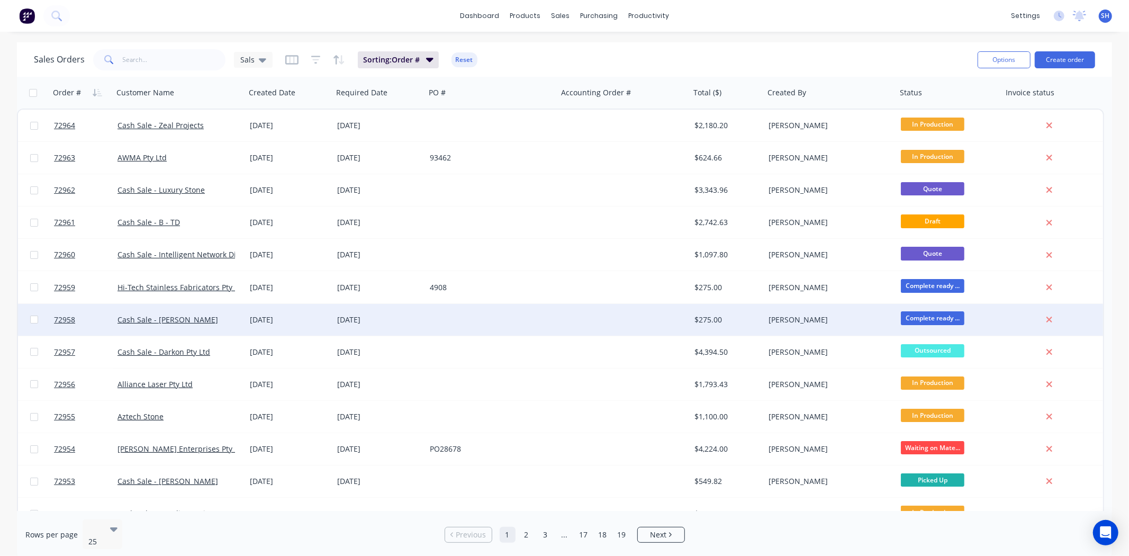
click at [461, 330] on div at bounding box center [491, 320] width 132 height 32
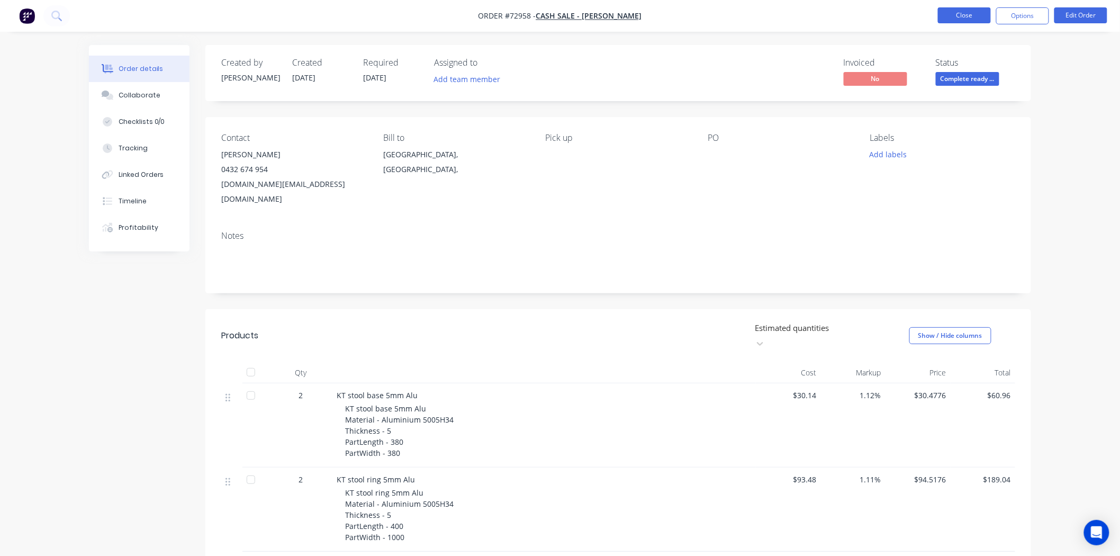
click at [943, 19] on button "Close" at bounding box center [964, 15] width 53 height 16
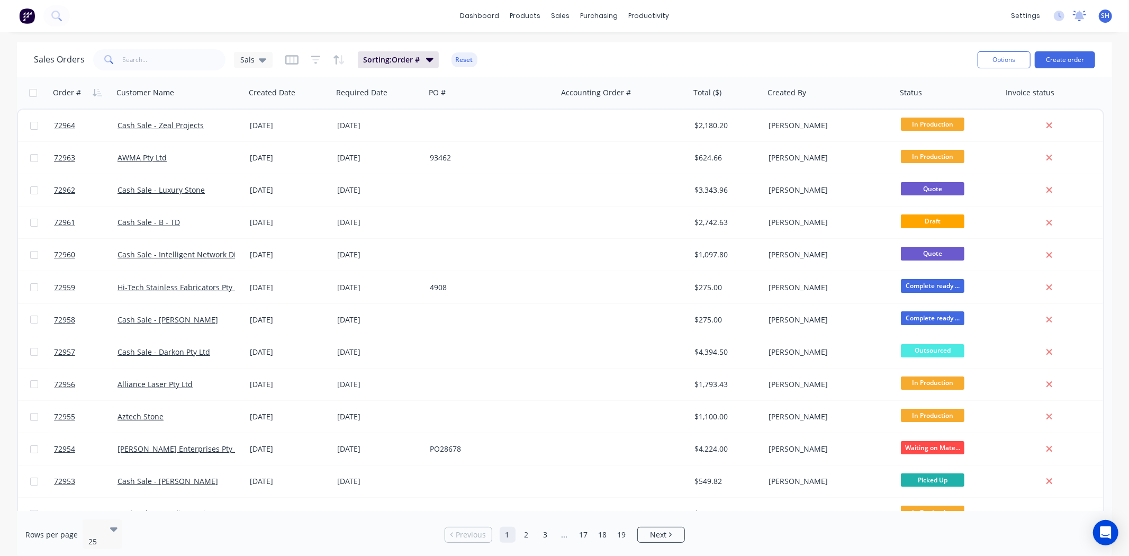
click at [1083, 22] on div at bounding box center [1078, 16] width 13 height 16
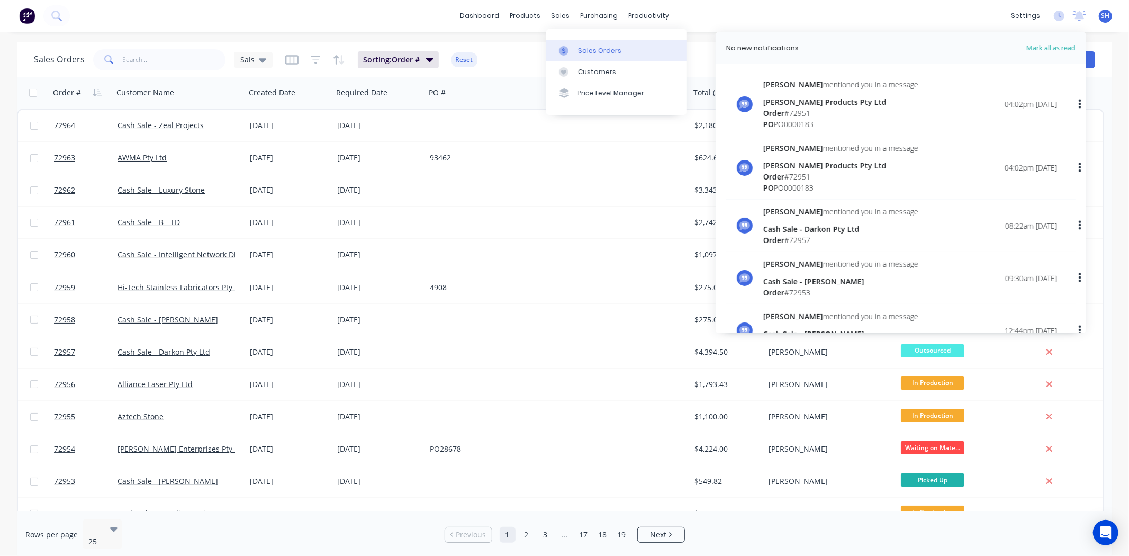
click at [575, 48] on link "Sales Orders" at bounding box center [616, 50] width 140 height 21
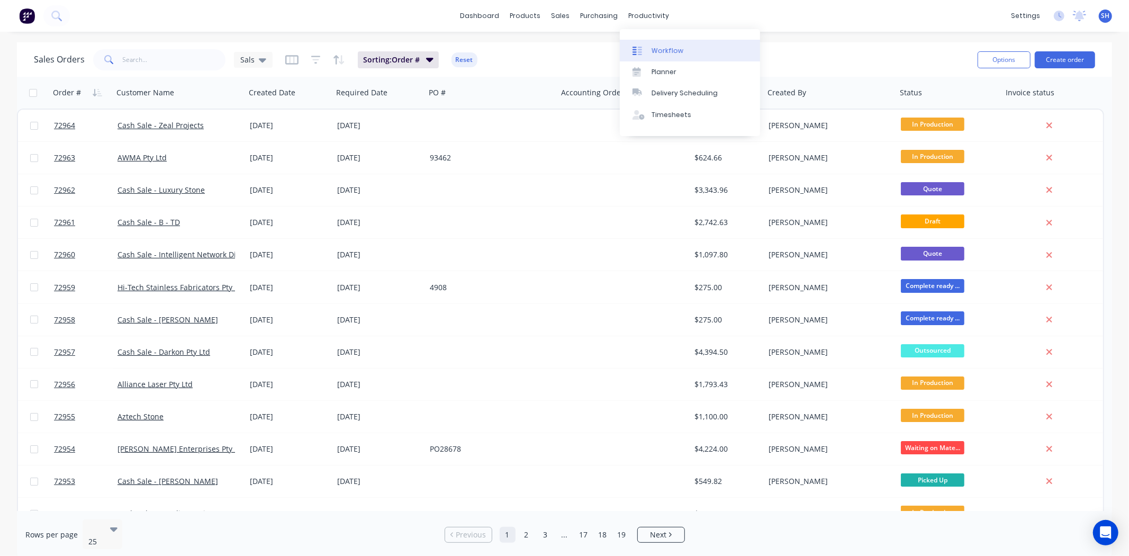
click at [663, 48] on div "Workflow" at bounding box center [667, 51] width 32 height 10
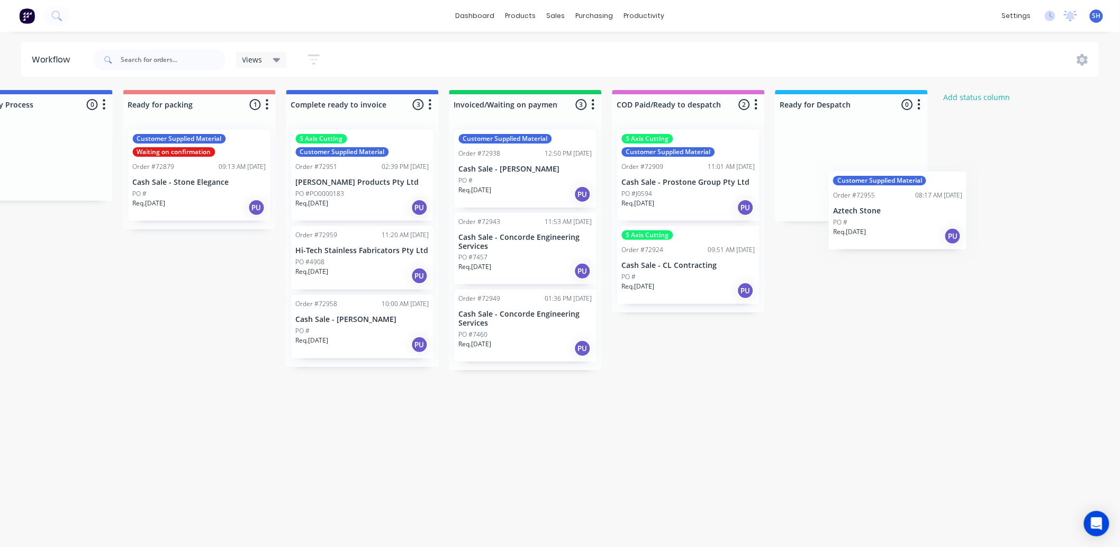
scroll to position [0, 717]
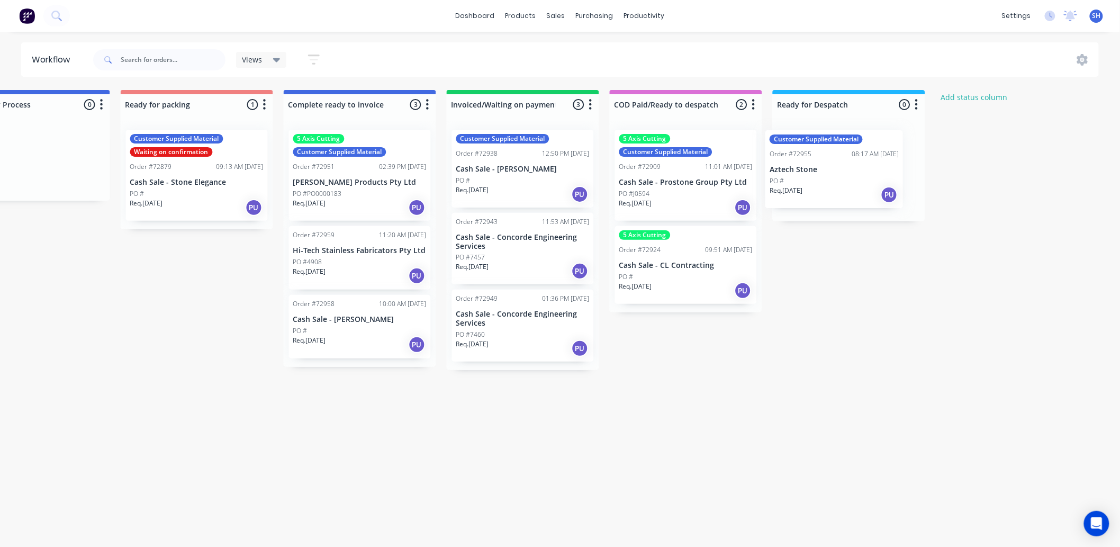
drag, startPoint x: 250, startPoint y: 320, endPoint x: 832, endPoint y: 176, distance: 599.0
click at [832, 176] on div "Submitted 1 Status colour #273444 hex #273444 Save Cancel Summaries Total order…" at bounding box center [234, 315] width 1918 height 451
click at [857, 337] on div "Submitted 1 Status colour #273444 hex #273444 Save Cancel Summaries Total order…" at bounding box center [234, 315] width 1918 height 451
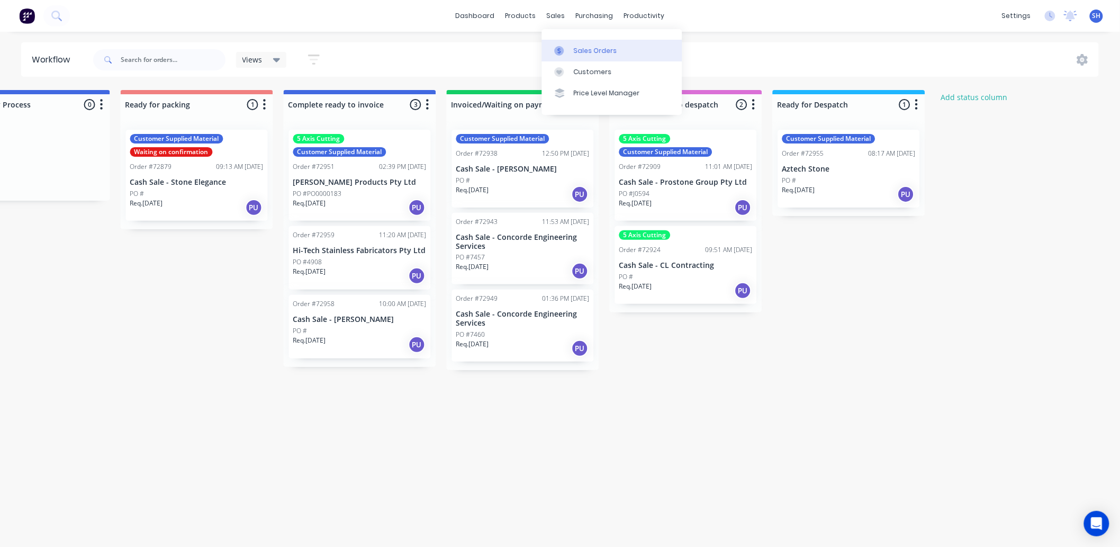
click at [574, 47] on div "Sales Orders" at bounding box center [595, 51] width 43 height 10
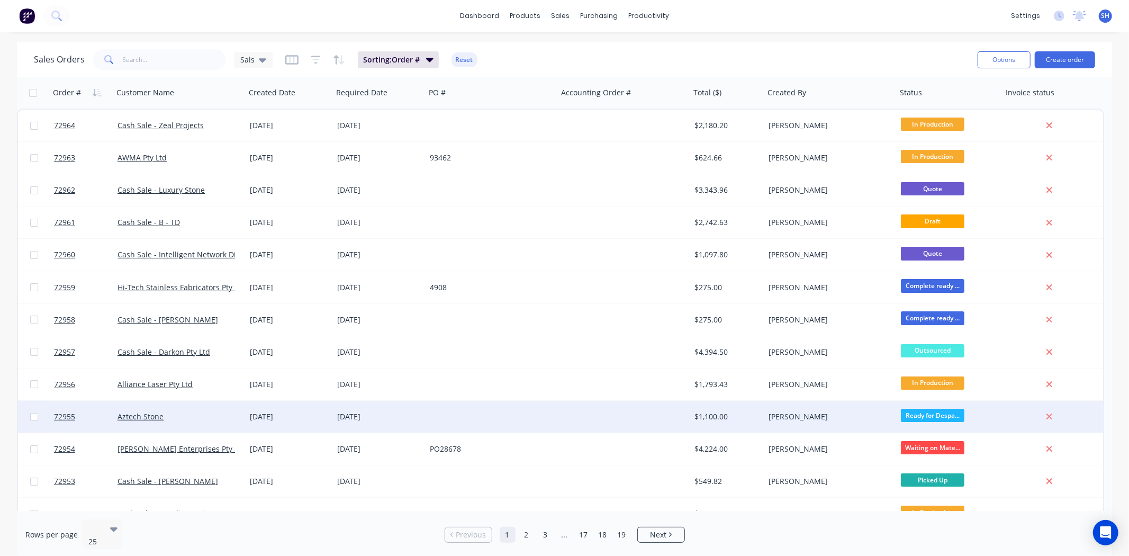
click at [426, 419] on div at bounding box center [491, 417] width 132 height 32
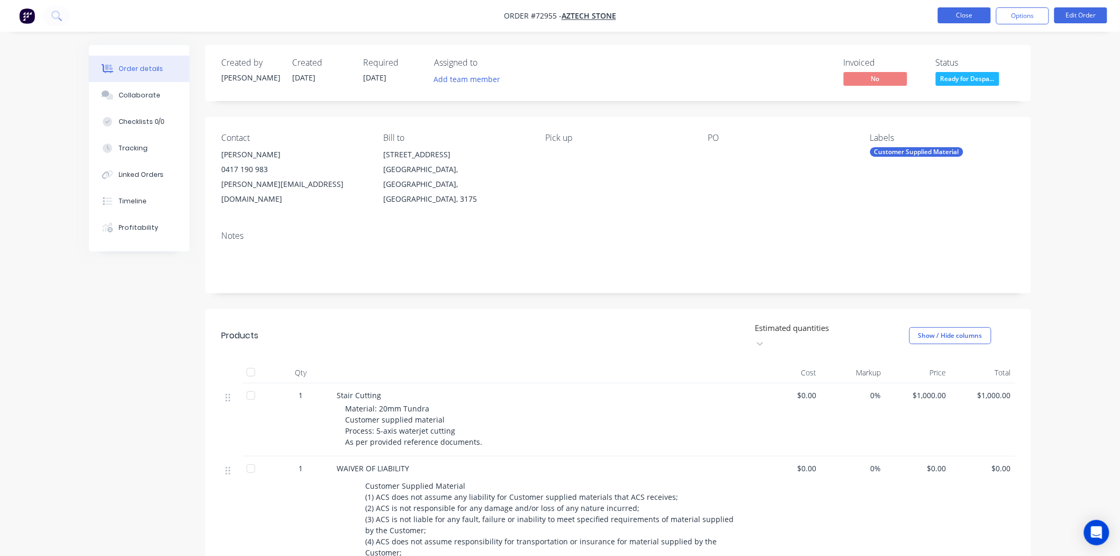
click at [950, 20] on button "Close" at bounding box center [964, 15] width 53 height 16
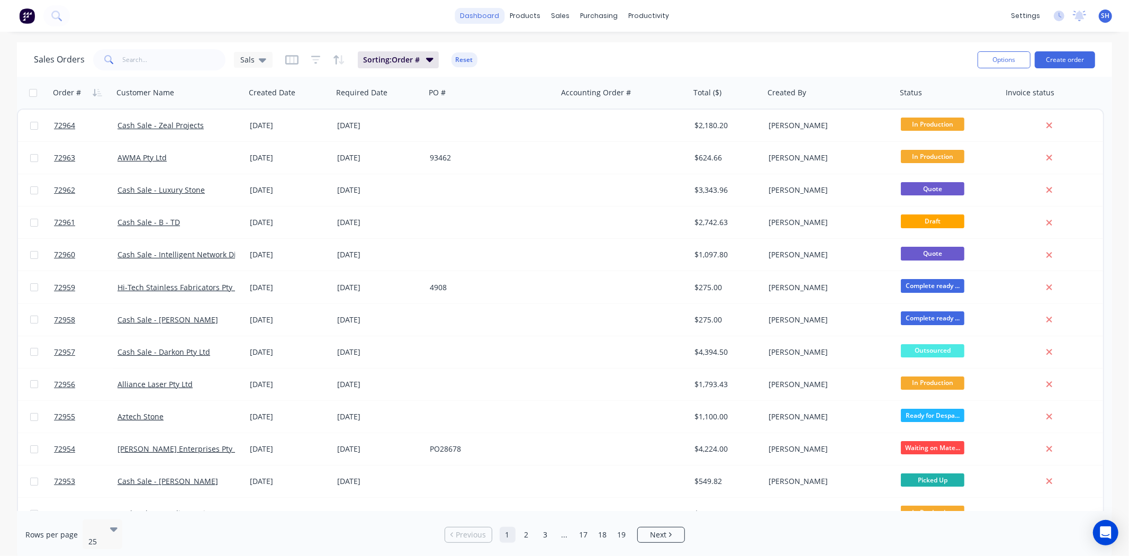
click at [490, 20] on link "dashboard" at bounding box center [479, 16] width 50 height 16
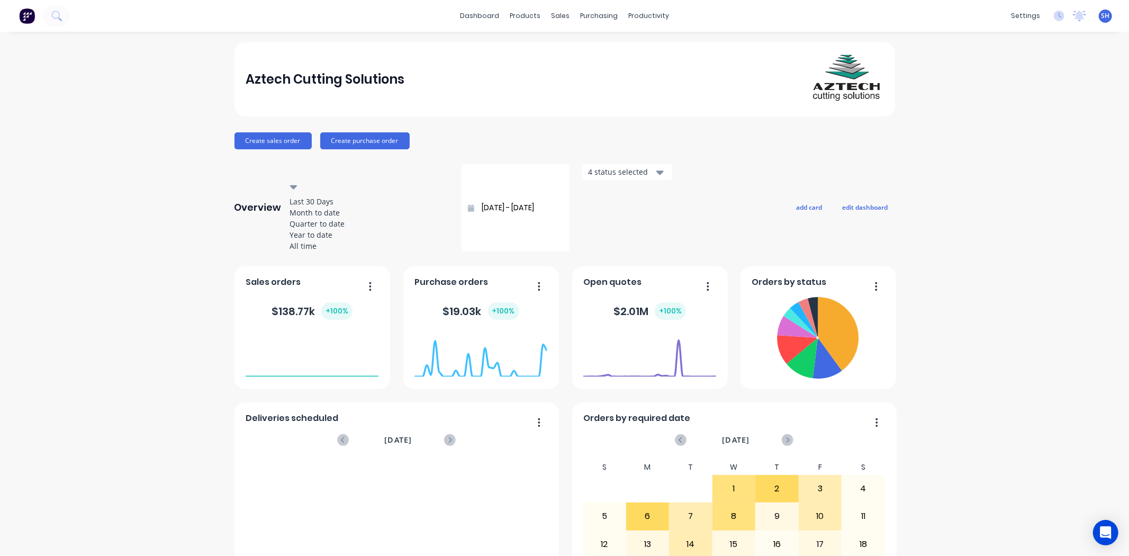
click at [357, 176] on div at bounding box center [369, 170] width 152 height 13
click at [351, 212] on div "Month to date" at bounding box center [369, 212] width 159 height 11
type input "01/10/25 - 07/10/25"
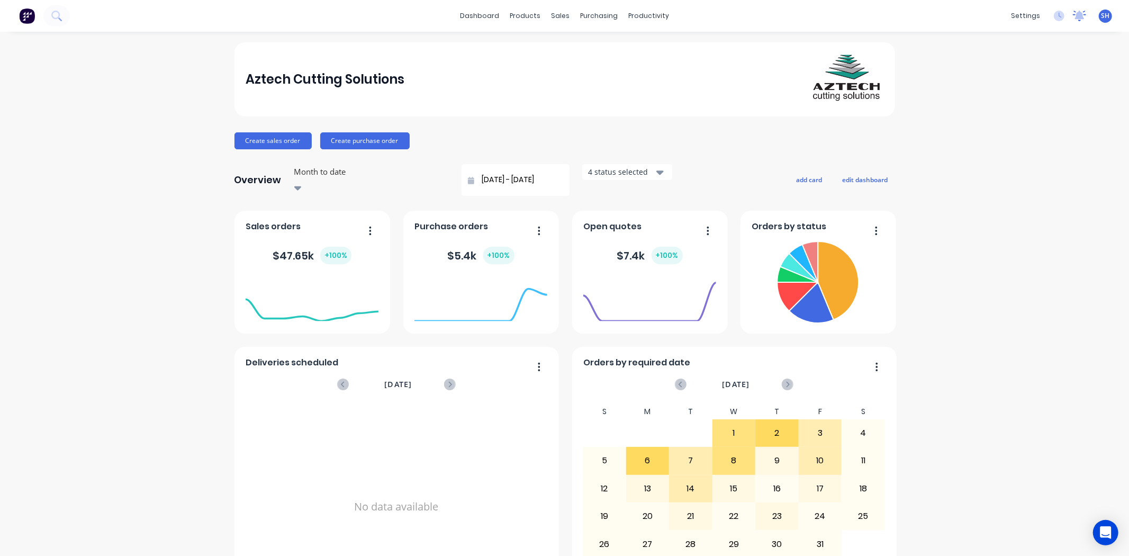
click at [1075, 18] on icon at bounding box center [1080, 15] width 10 height 8
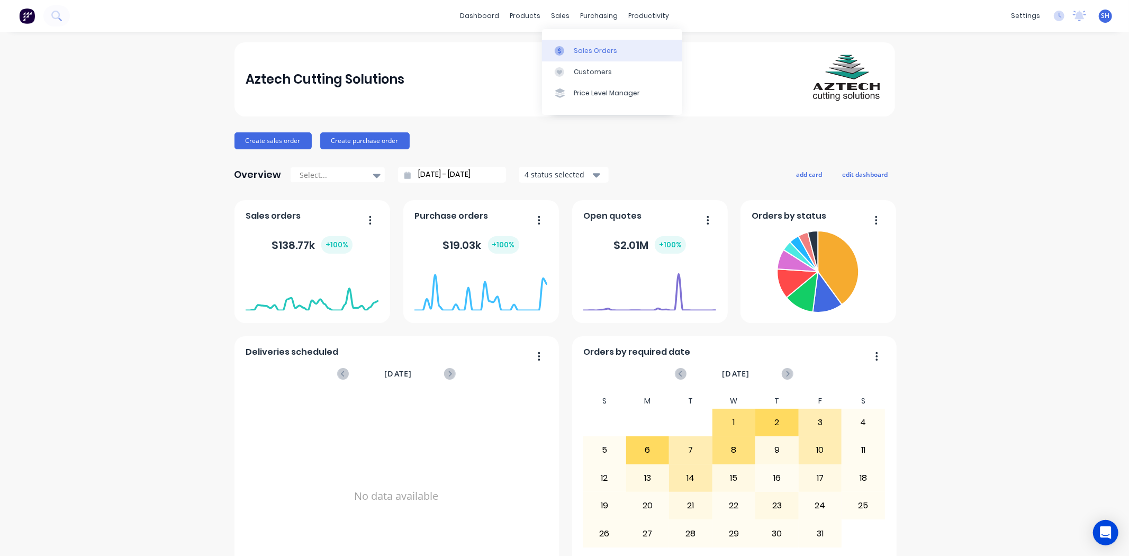
click at [572, 51] on link "Sales Orders" at bounding box center [612, 50] width 140 height 21
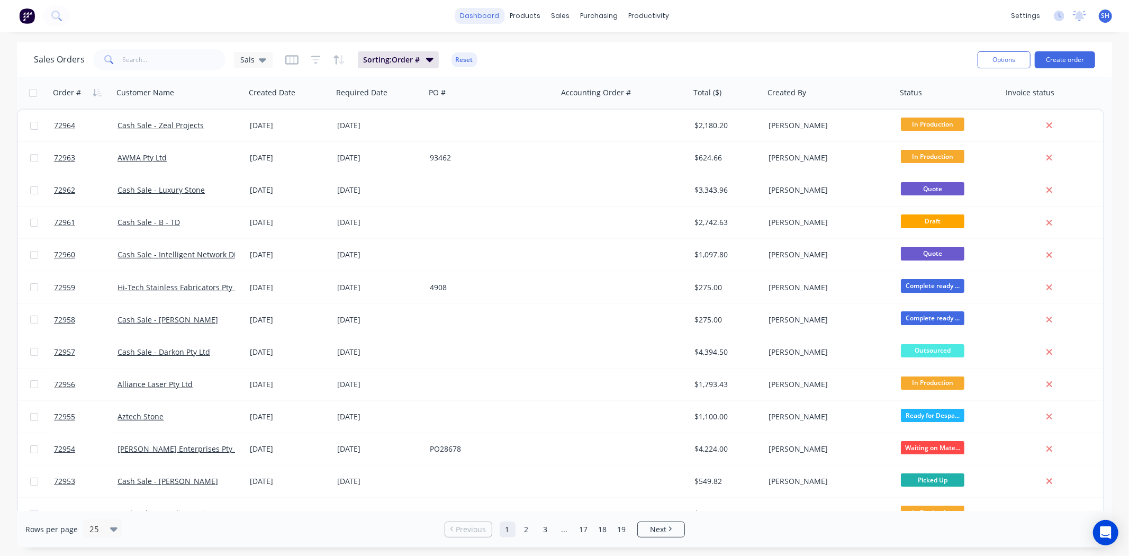
click at [486, 22] on link "dashboard" at bounding box center [479, 16] width 50 height 16
